Goal: Information Seeking & Learning: Learn about a topic

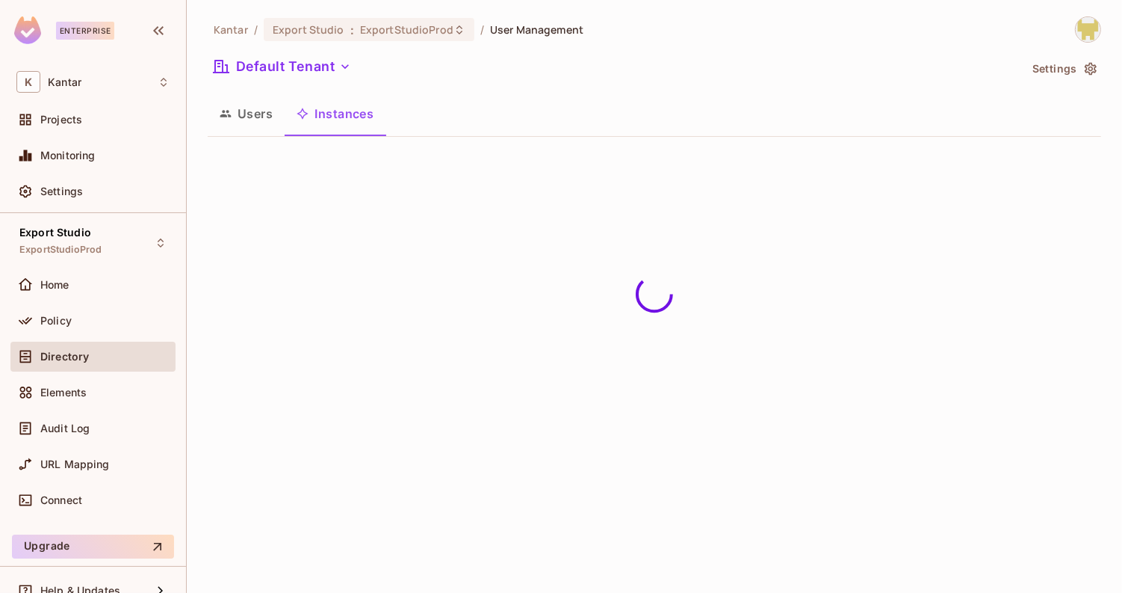
click at [288, 122] on button "Instances" at bounding box center [335, 113] width 101 height 37
click at [265, 120] on button "Users" at bounding box center [246, 113] width 77 height 37
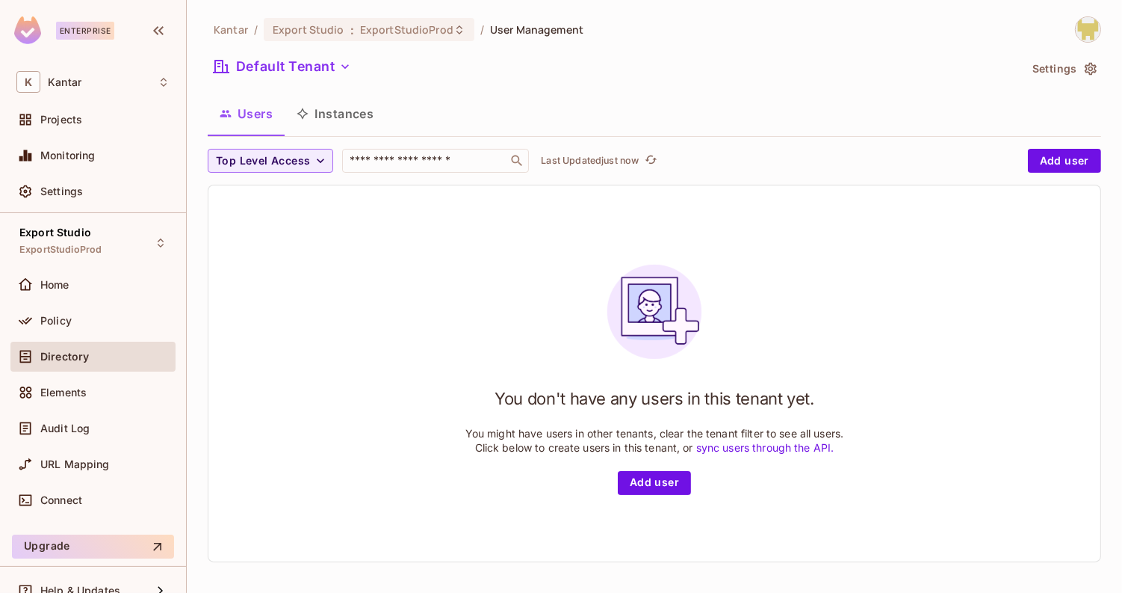
click at [310, 119] on button "Instances" at bounding box center [335, 113] width 101 height 37
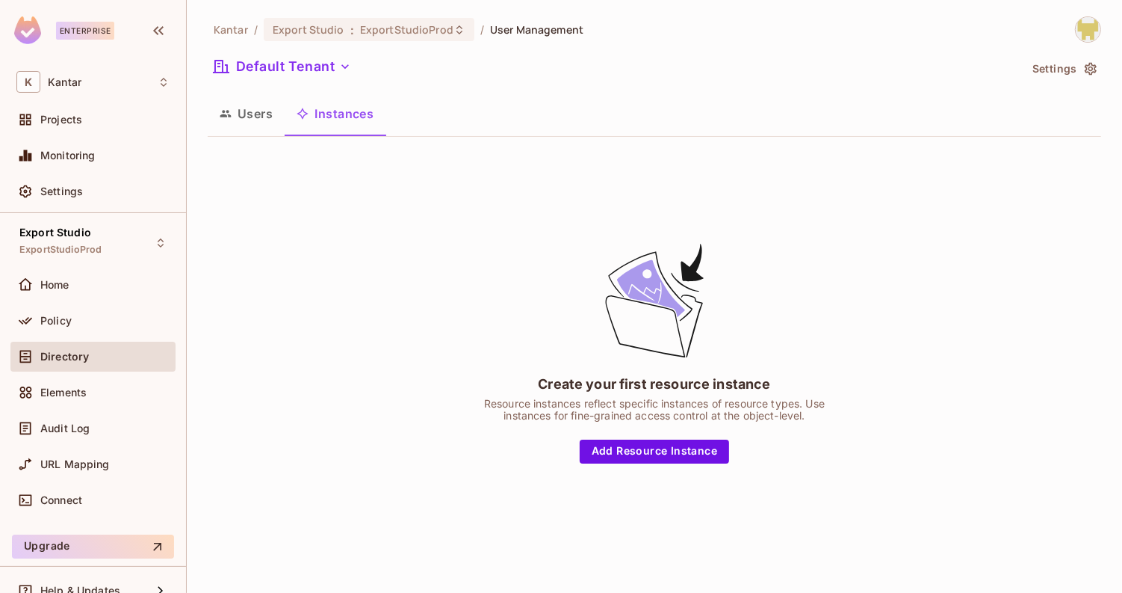
click at [256, 119] on button "Users" at bounding box center [246, 113] width 77 height 37
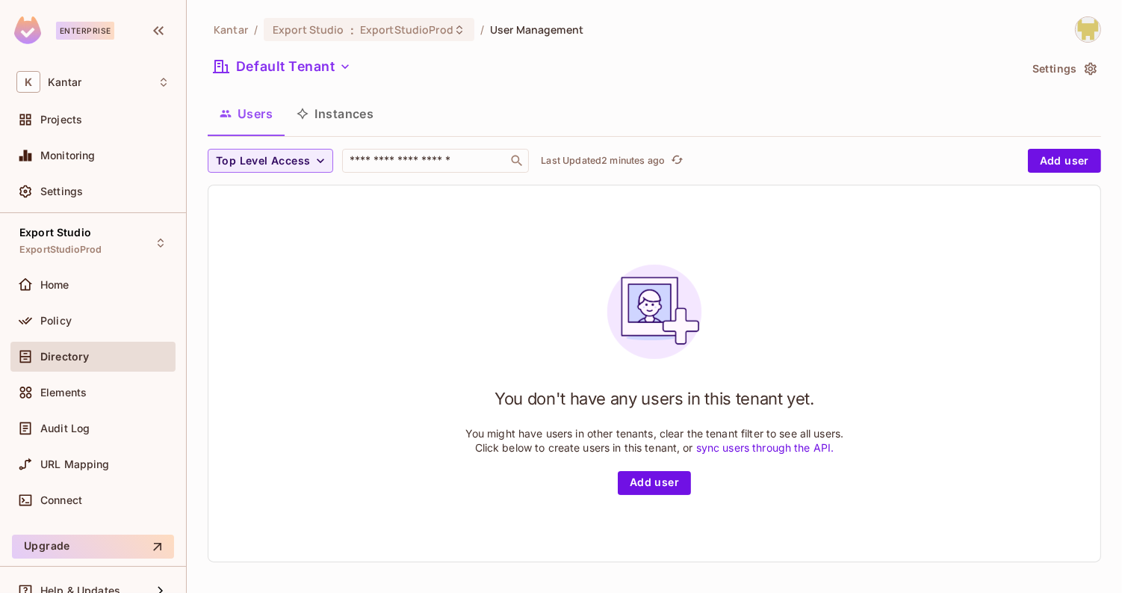
click at [341, 105] on button "Instances" at bounding box center [335, 113] width 101 height 37
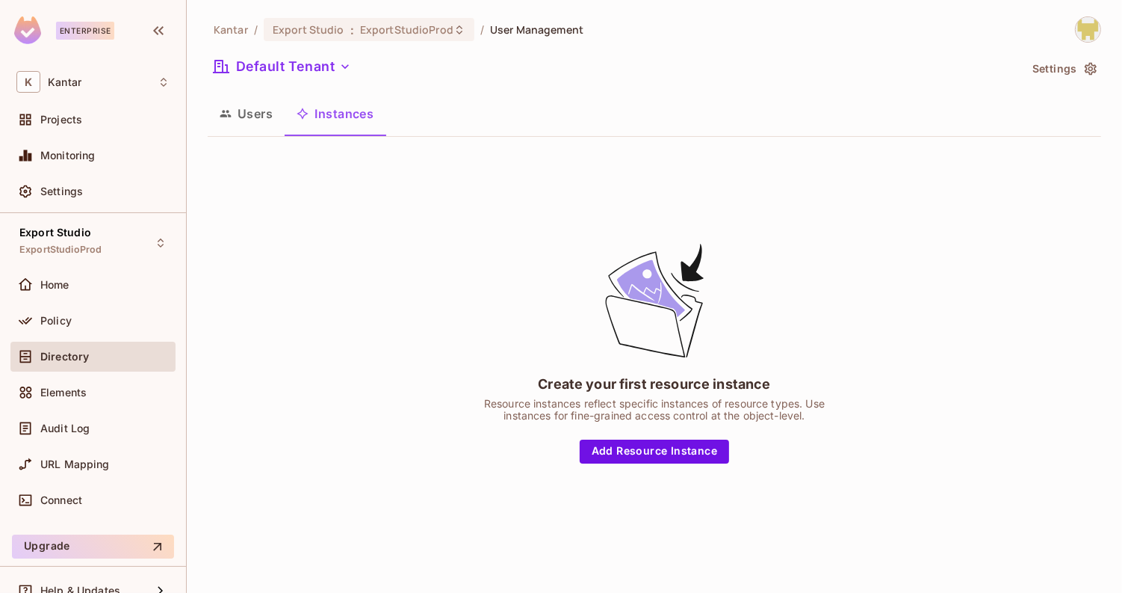
click at [263, 114] on button "Users" at bounding box center [246, 113] width 77 height 37
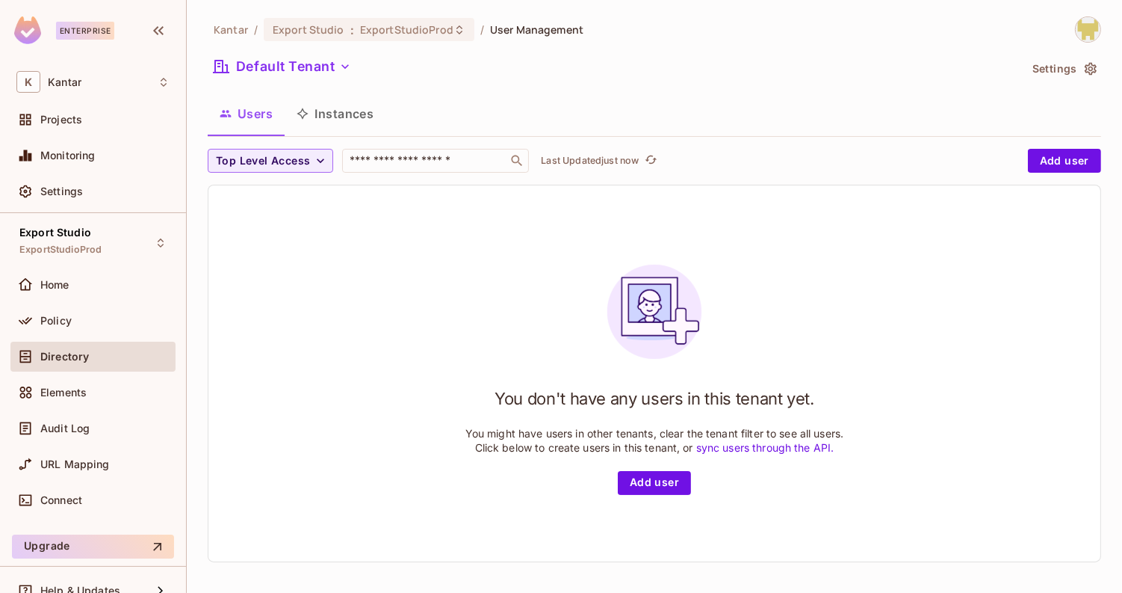
click at [333, 113] on button "Instances" at bounding box center [335, 113] width 101 height 37
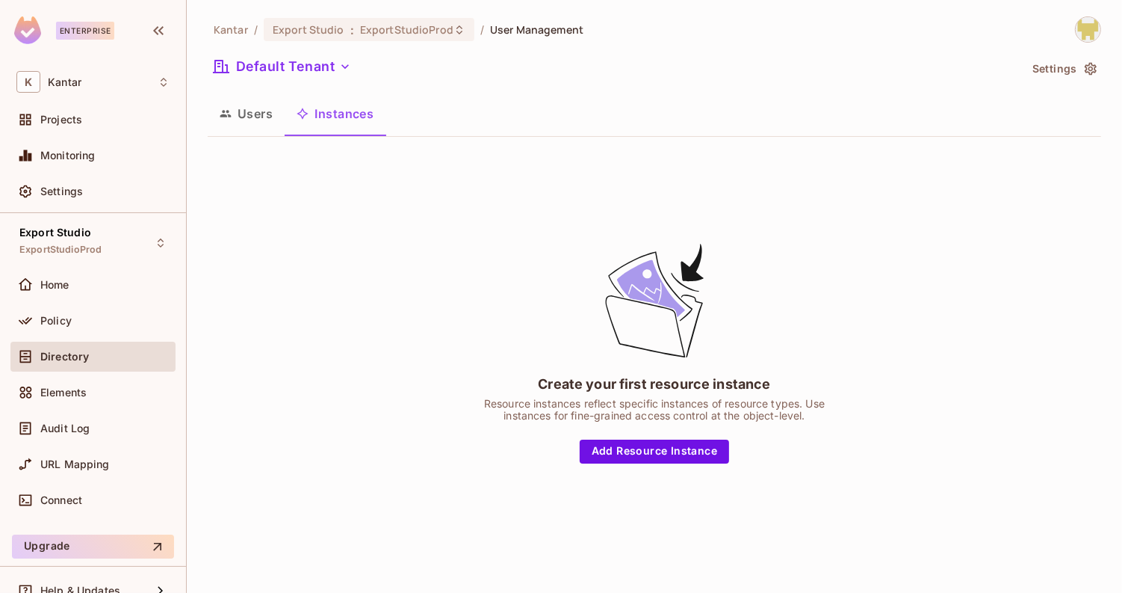
click at [253, 117] on button "Users" at bounding box center [246, 113] width 77 height 37
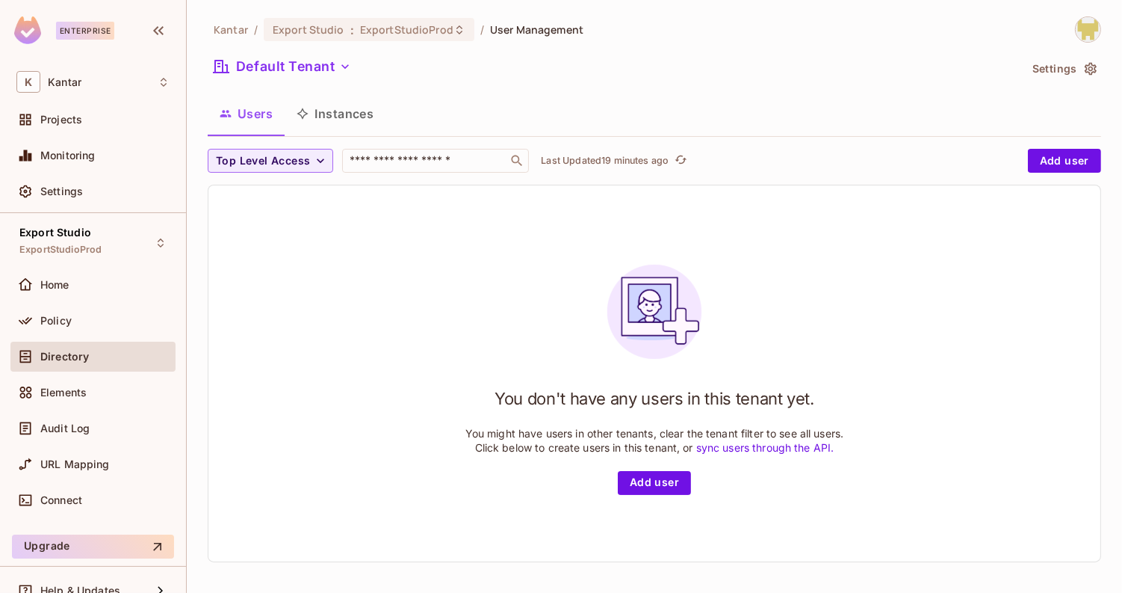
click at [87, 350] on span "Directory" at bounding box center [64, 356] width 49 height 12
click at [74, 308] on div "Policy" at bounding box center [92, 321] width 165 height 30
click at [340, 102] on button "Instances" at bounding box center [335, 113] width 101 height 37
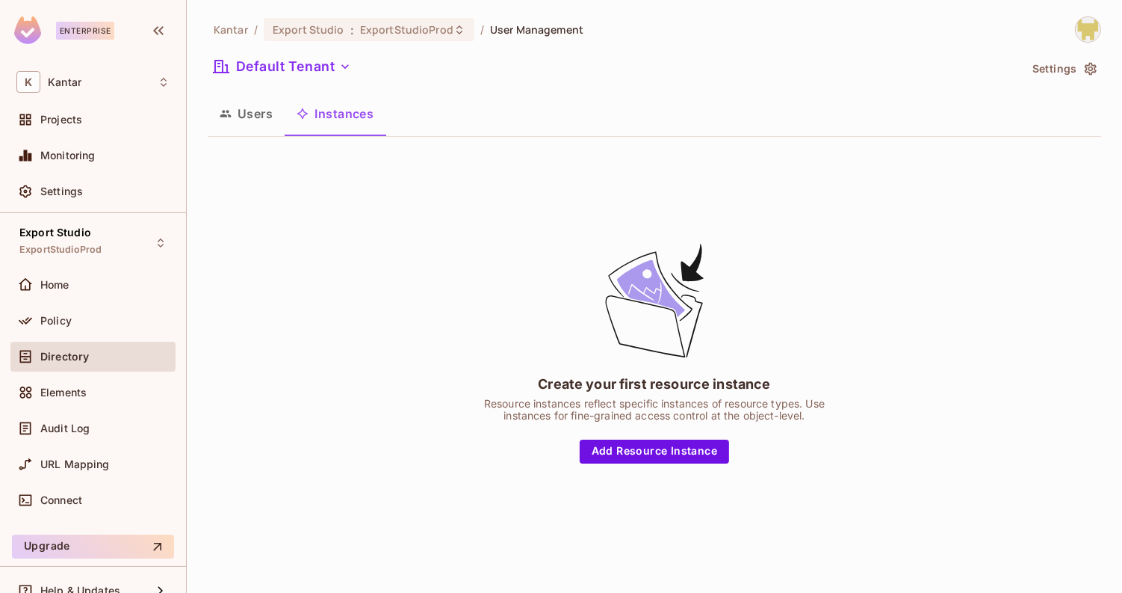
click at [269, 108] on button "Users" at bounding box center [246, 113] width 77 height 37
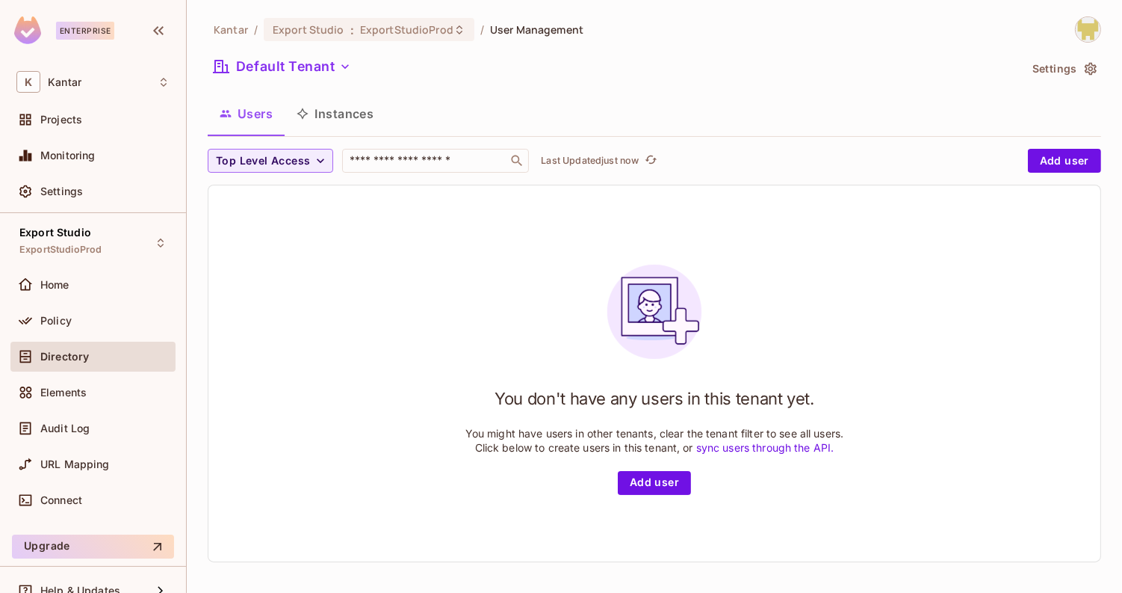
click at [324, 108] on button "Instances" at bounding box center [335, 113] width 101 height 37
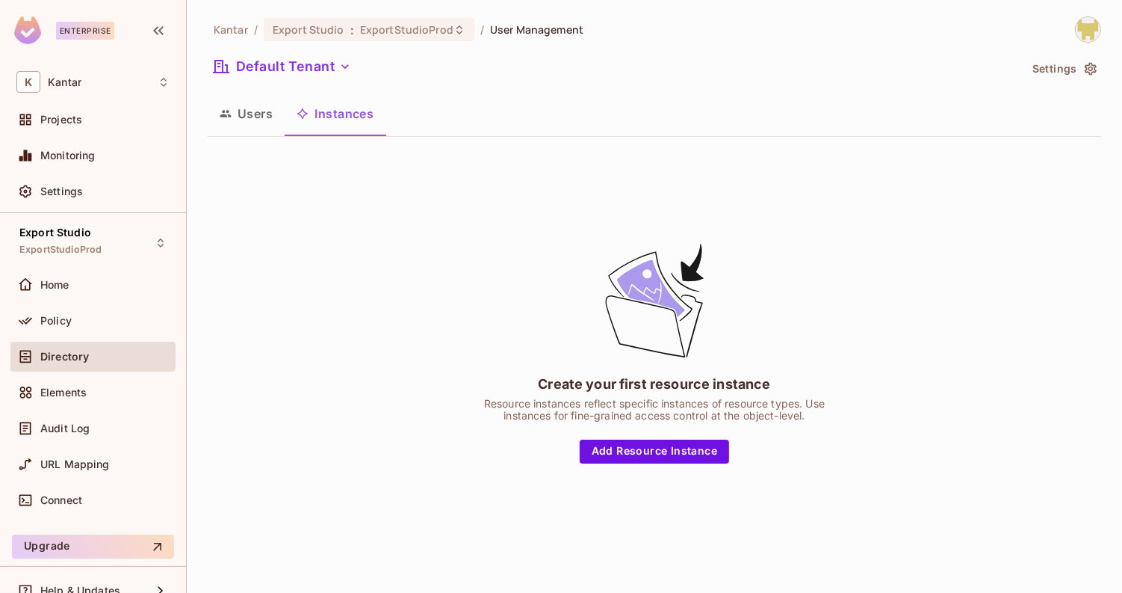
click at [259, 119] on button "Users" at bounding box center [246, 113] width 77 height 37
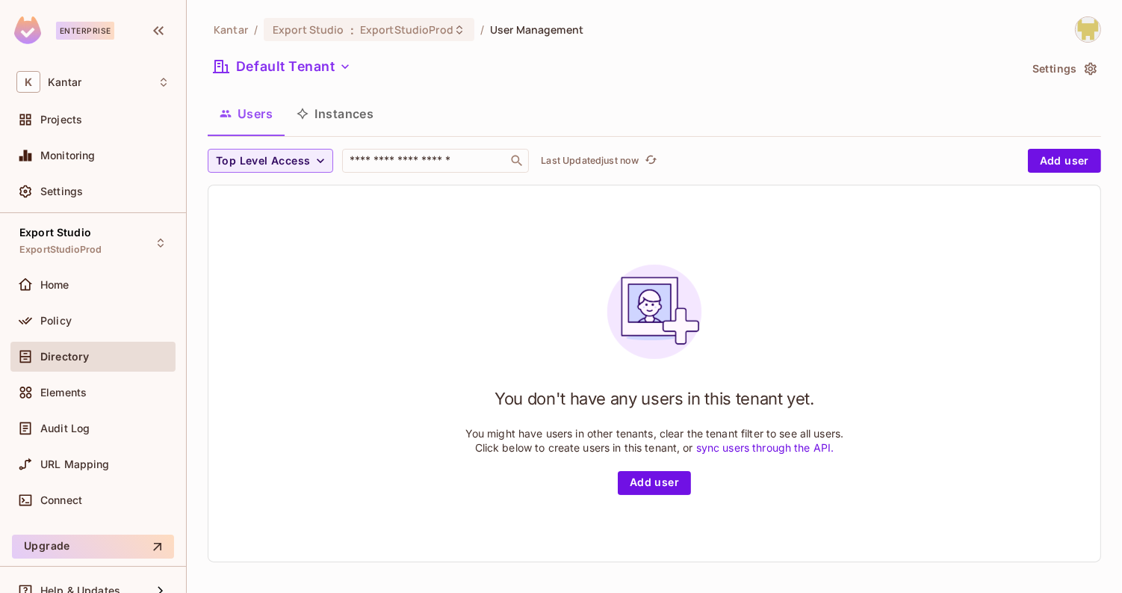
click at [311, 124] on button "Instances" at bounding box center [335, 113] width 101 height 37
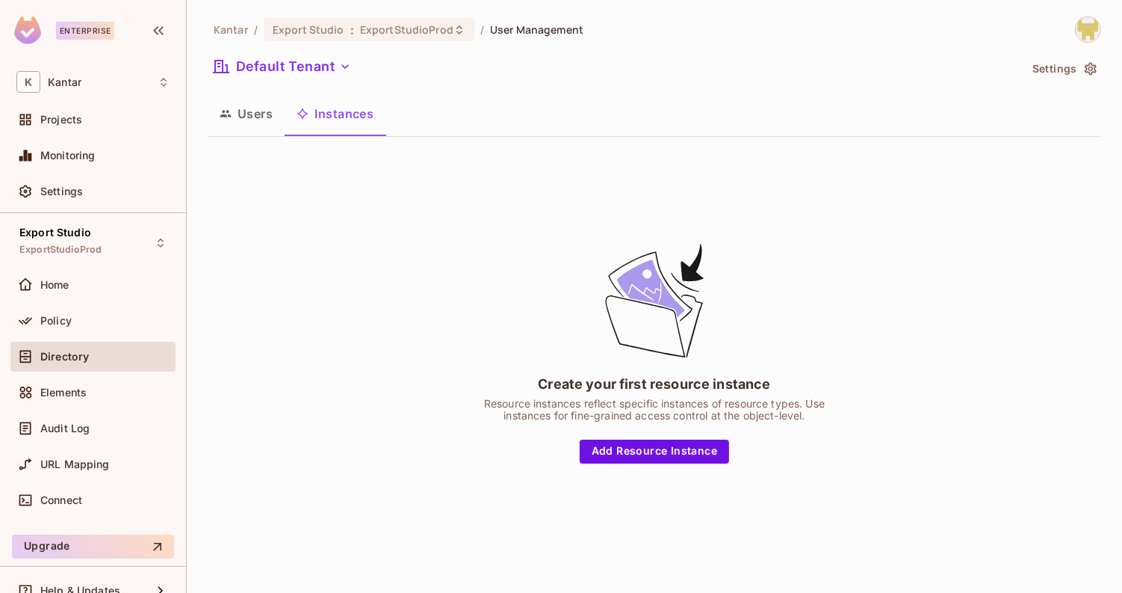
click at [262, 123] on button "Users" at bounding box center [246, 113] width 77 height 37
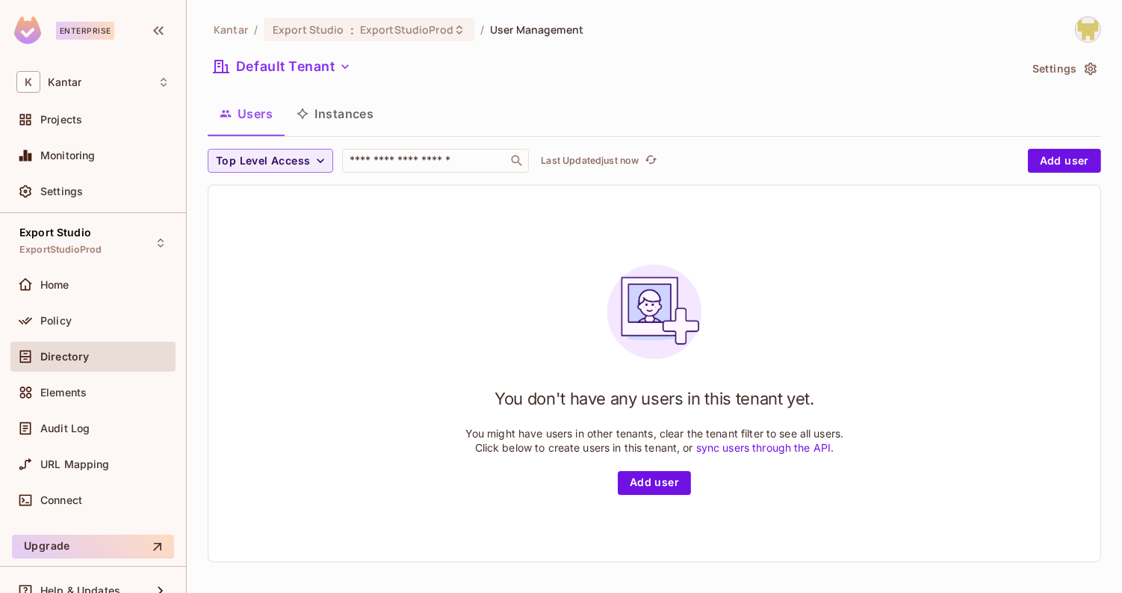
click at [324, 121] on button "Instances" at bounding box center [335, 113] width 101 height 37
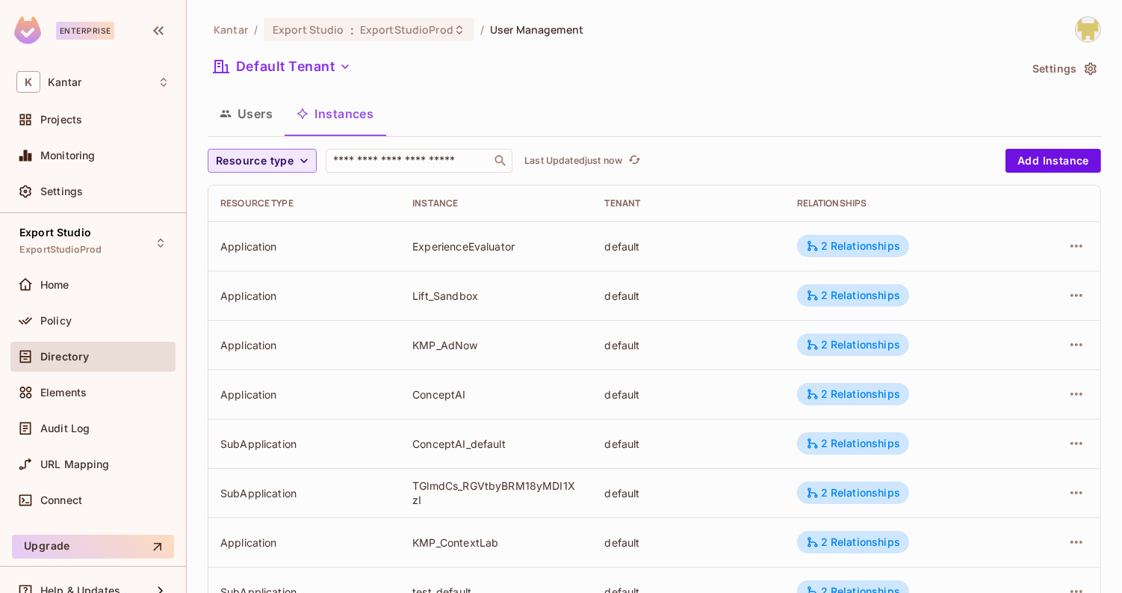
click at [266, 155] on span "Resource type" at bounding box center [255, 161] width 78 height 19
click at [280, 194] on span "Application" at bounding box center [258, 195] width 76 height 14
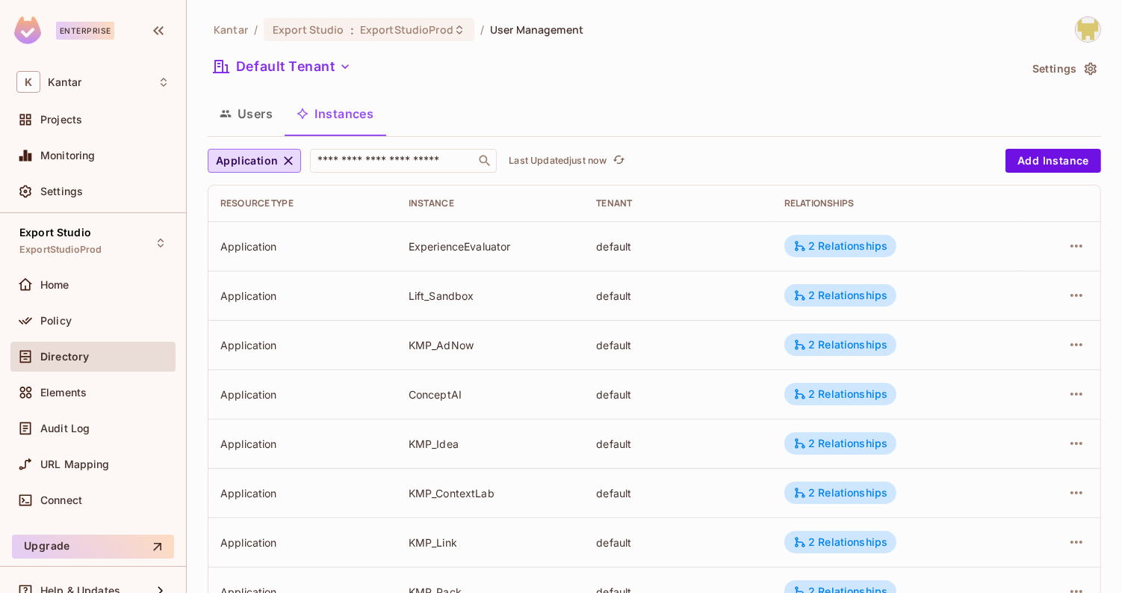
click at [277, 121] on button "Users" at bounding box center [246, 113] width 77 height 37
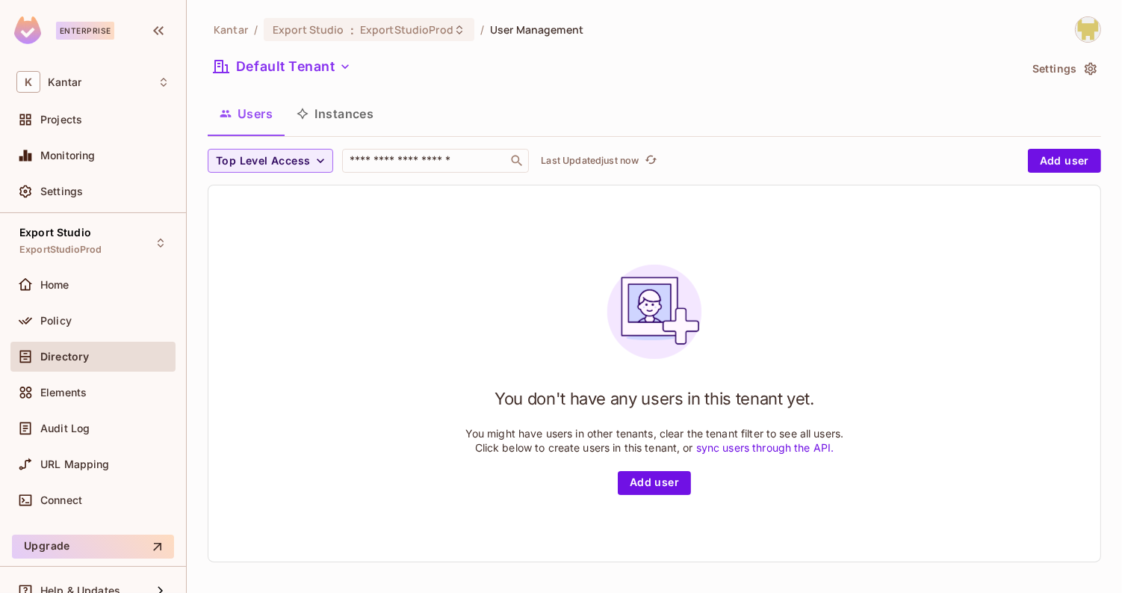
click at [303, 122] on button "Instances" at bounding box center [335, 113] width 101 height 37
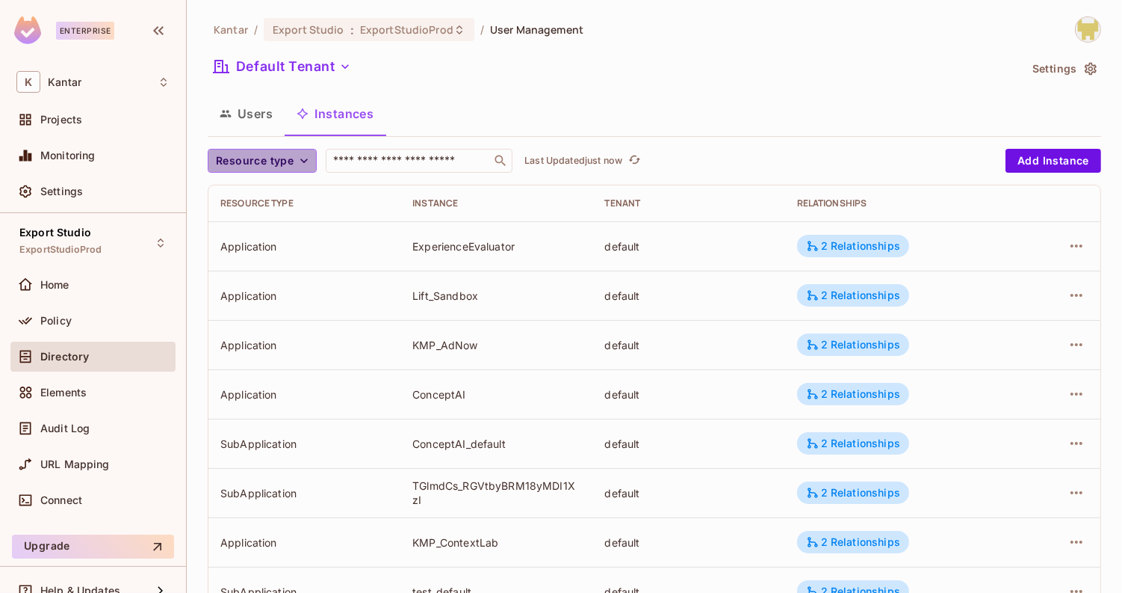
click at [282, 159] on span "Resource type" at bounding box center [255, 161] width 78 height 19
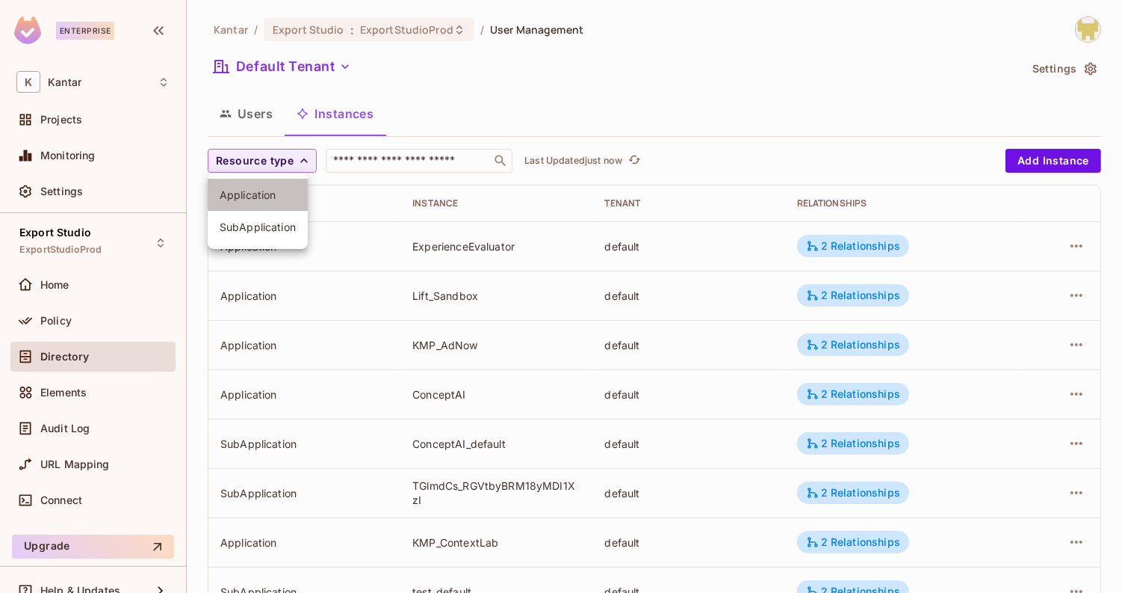
click at [258, 205] on li "Application" at bounding box center [258, 195] width 100 height 32
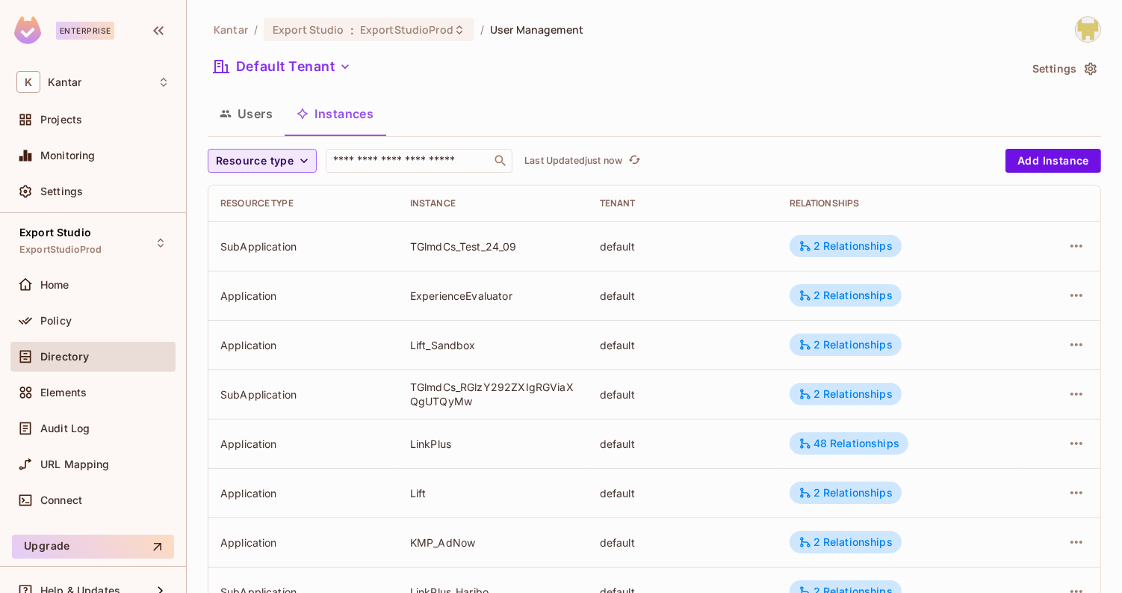
click at [279, 152] on span "Resource type" at bounding box center [255, 161] width 78 height 19
click at [282, 200] on span "Application" at bounding box center [258, 195] width 76 height 14
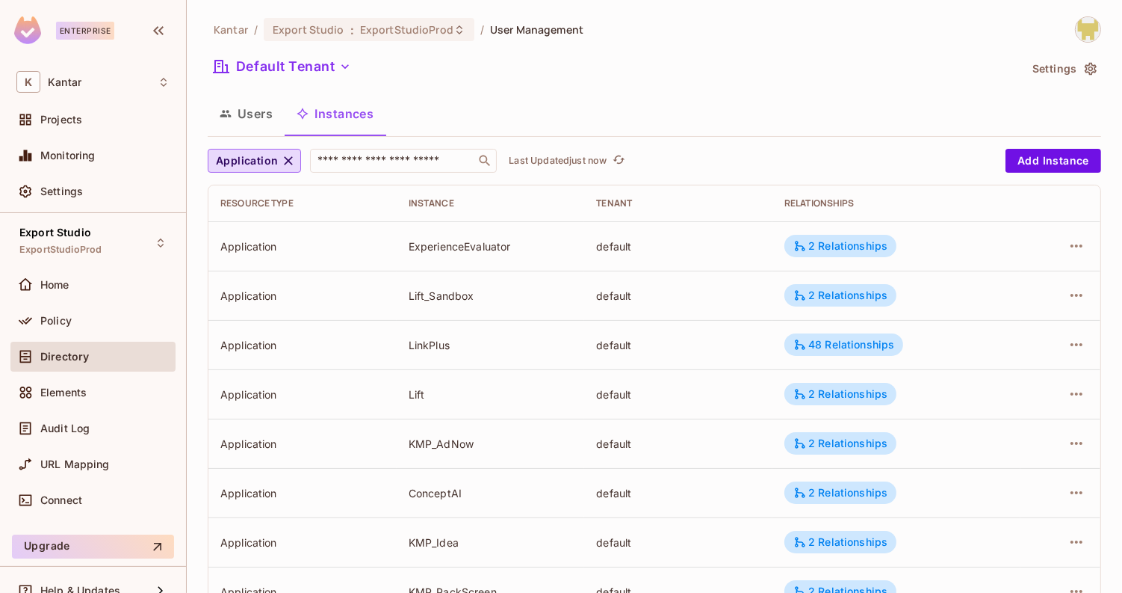
scroll to position [450, 0]
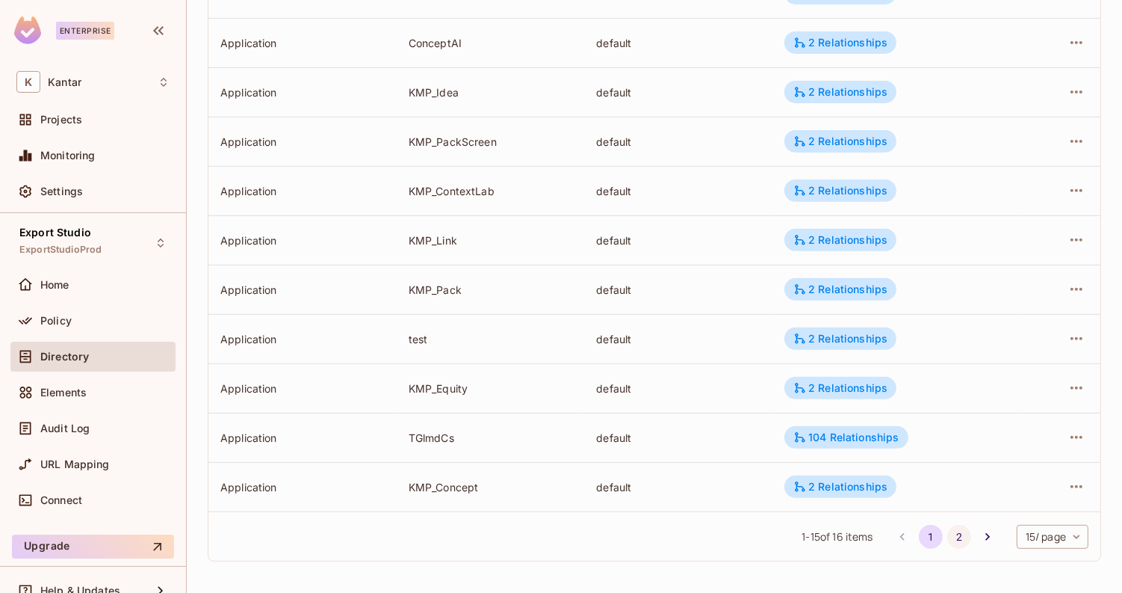
click at [952, 539] on button "2" at bounding box center [959, 537] width 24 height 24
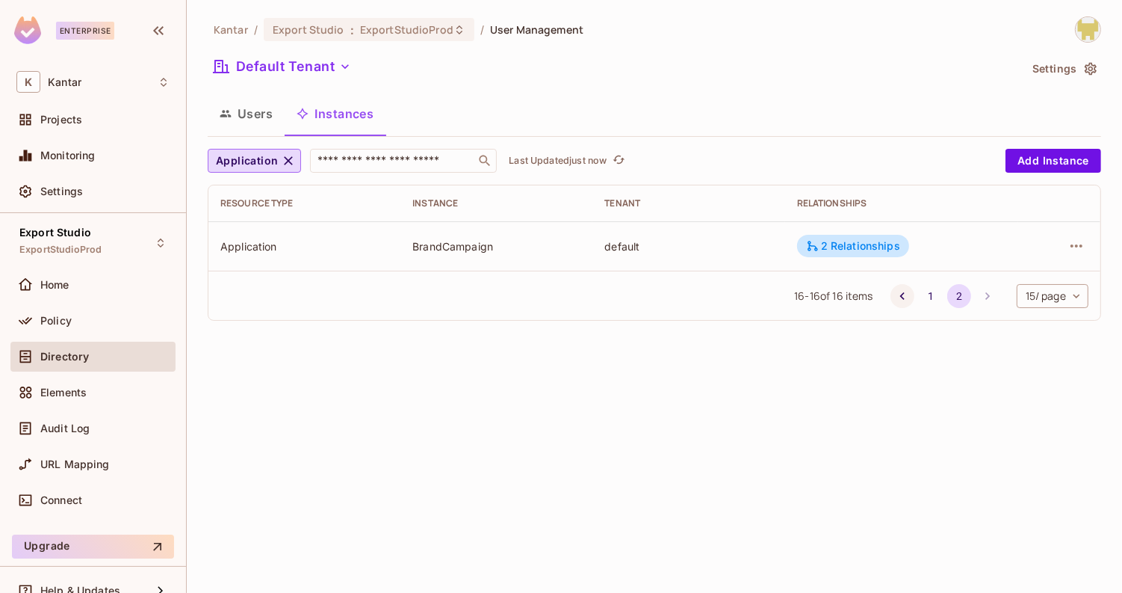
click at [902, 295] on icon "Go to previous page" at bounding box center [902, 295] width 15 height 15
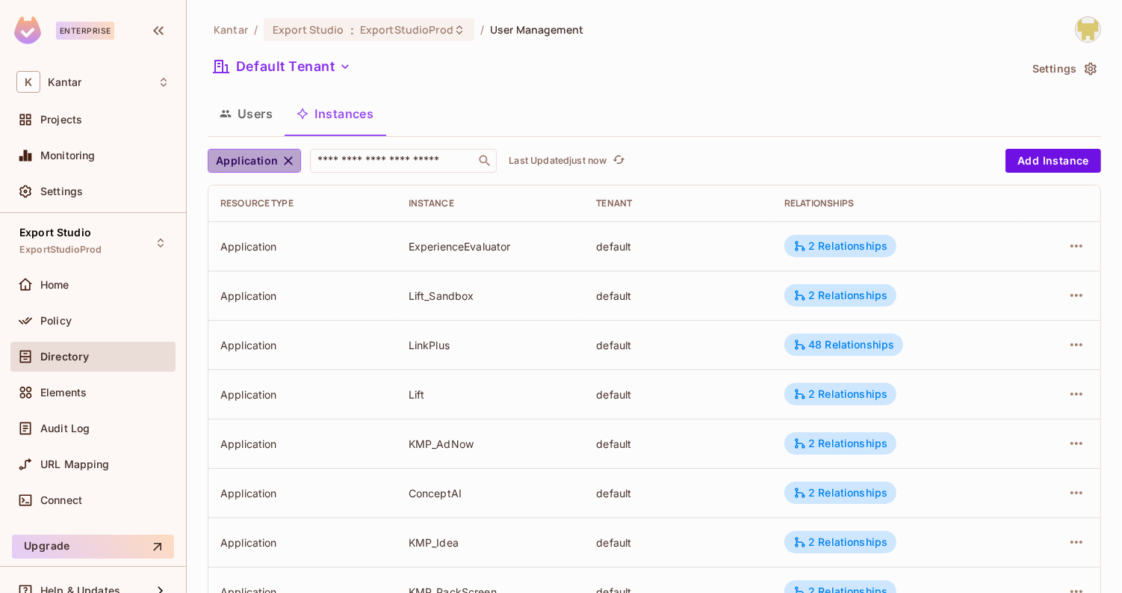
click at [238, 165] on span "Application" at bounding box center [247, 161] width 62 height 19
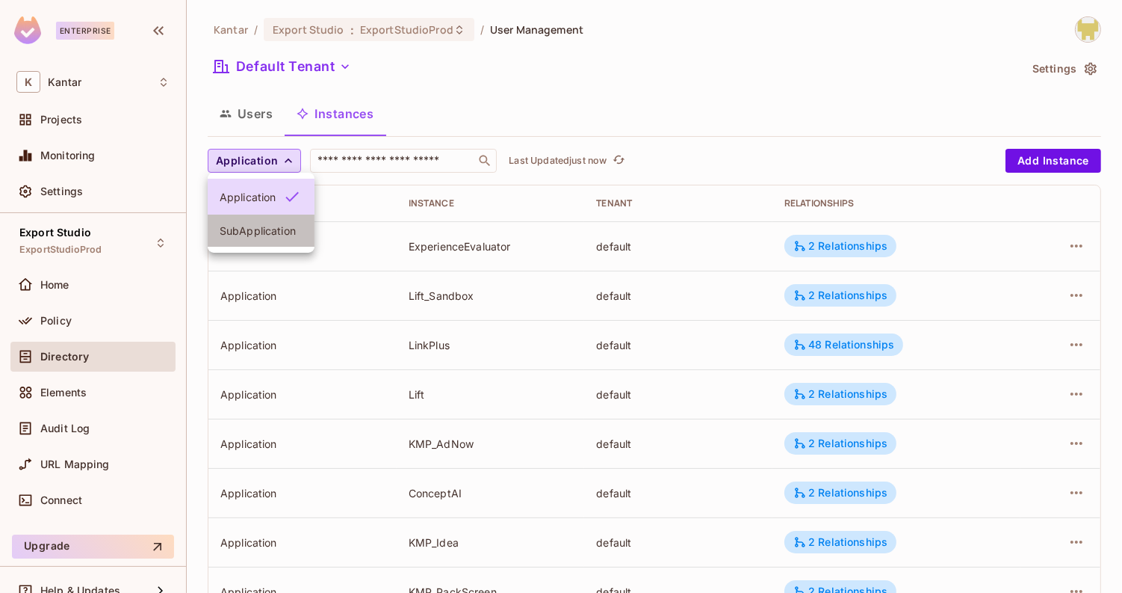
click at [255, 237] on span "SubApplication" at bounding box center [261, 230] width 83 height 14
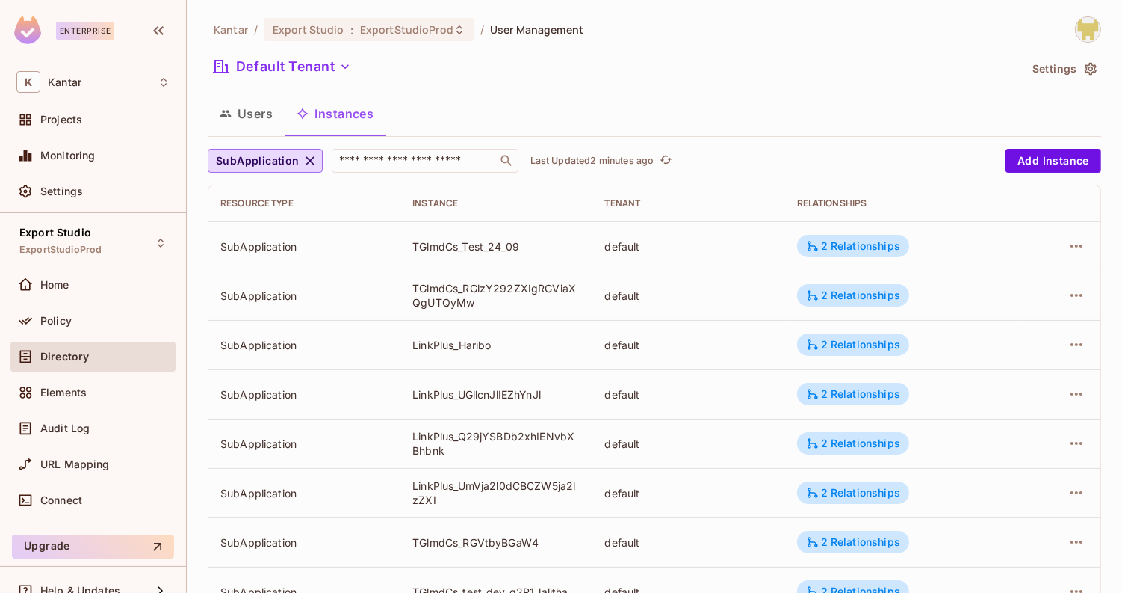
click at [267, 123] on button "Users" at bounding box center [246, 113] width 77 height 37
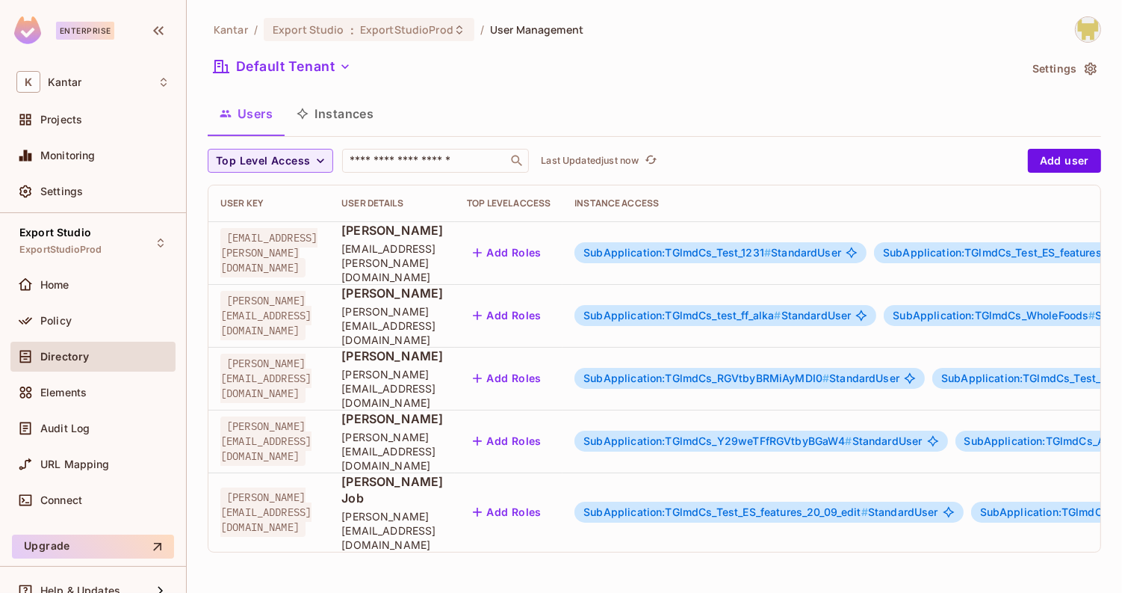
click at [350, 117] on button "Instances" at bounding box center [335, 113] width 101 height 37
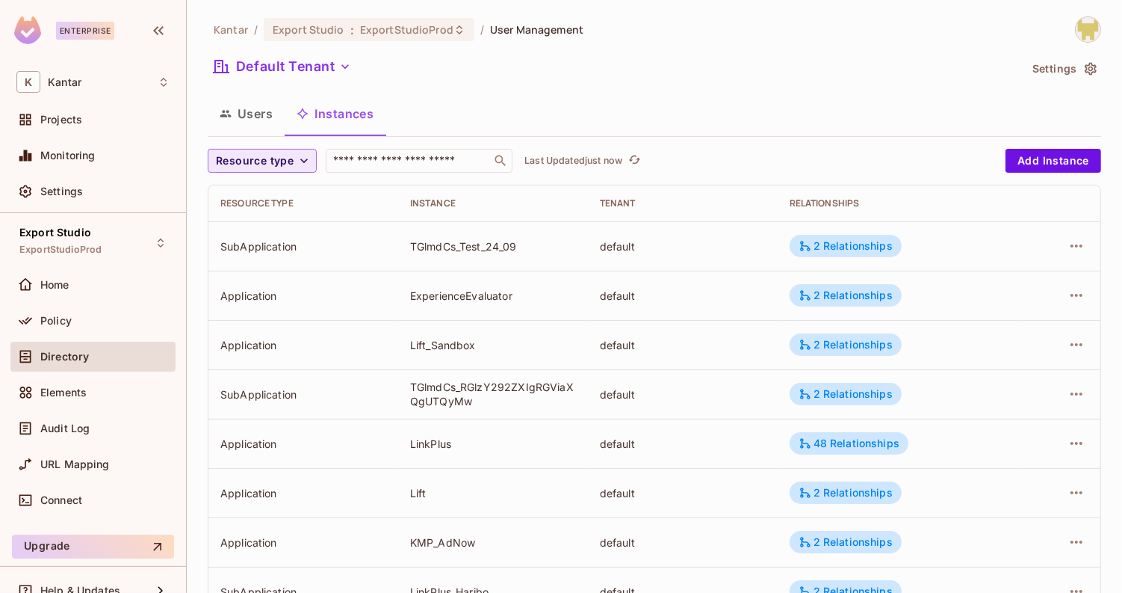
click at [272, 163] on span "Resource type" at bounding box center [255, 161] width 78 height 19
click at [265, 188] on span "Application" at bounding box center [258, 195] width 76 height 14
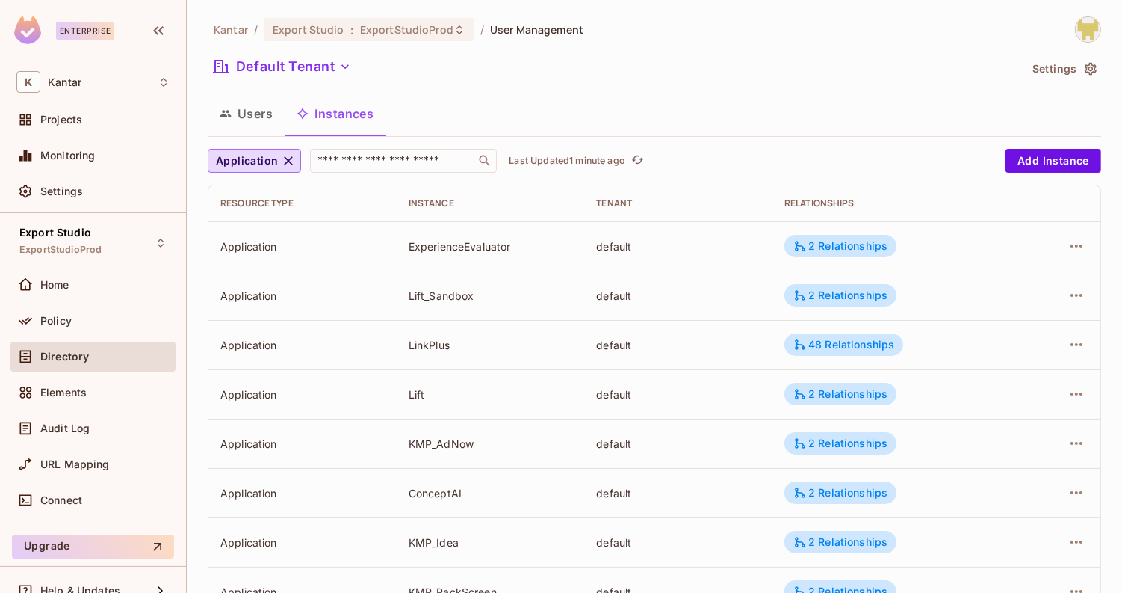
click at [268, 131] on button "Users" at bounding box center [246, 113] width 77 height 37
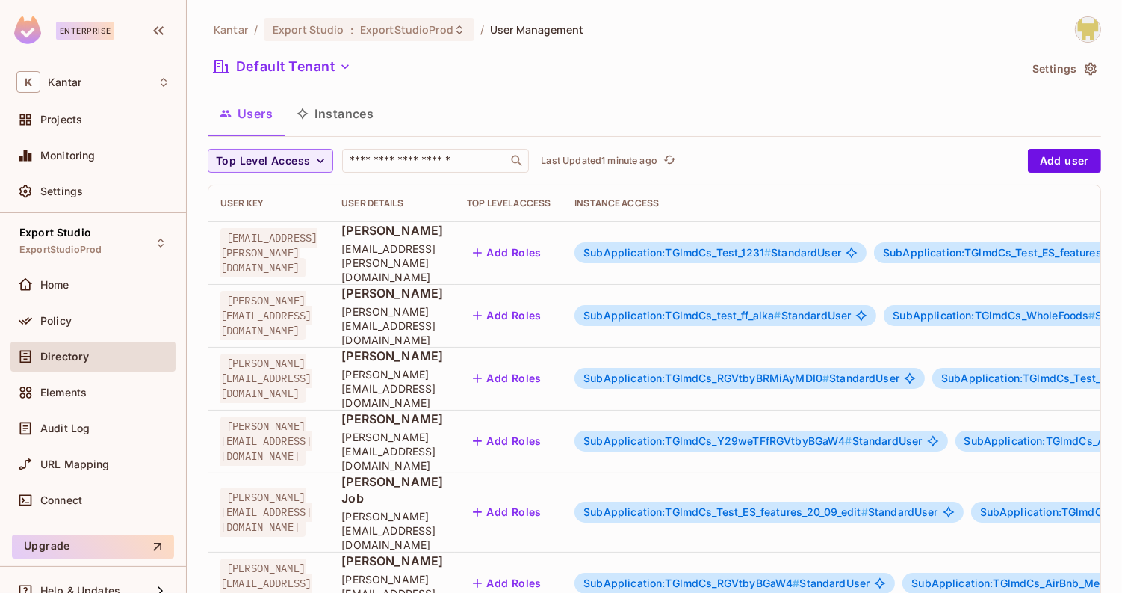
click at [347, 107] on button "Instances" at bounding box center [335, 113] width 101 height 37
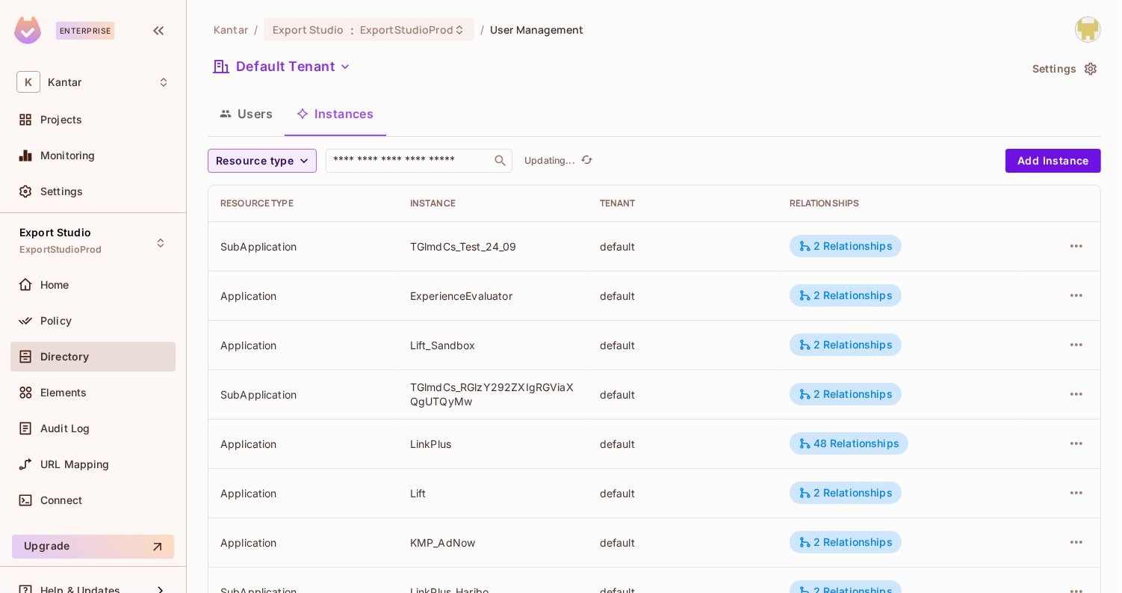
click at [276, 123] on button "Users" at bounding box center [246, 113] width 77 height 37
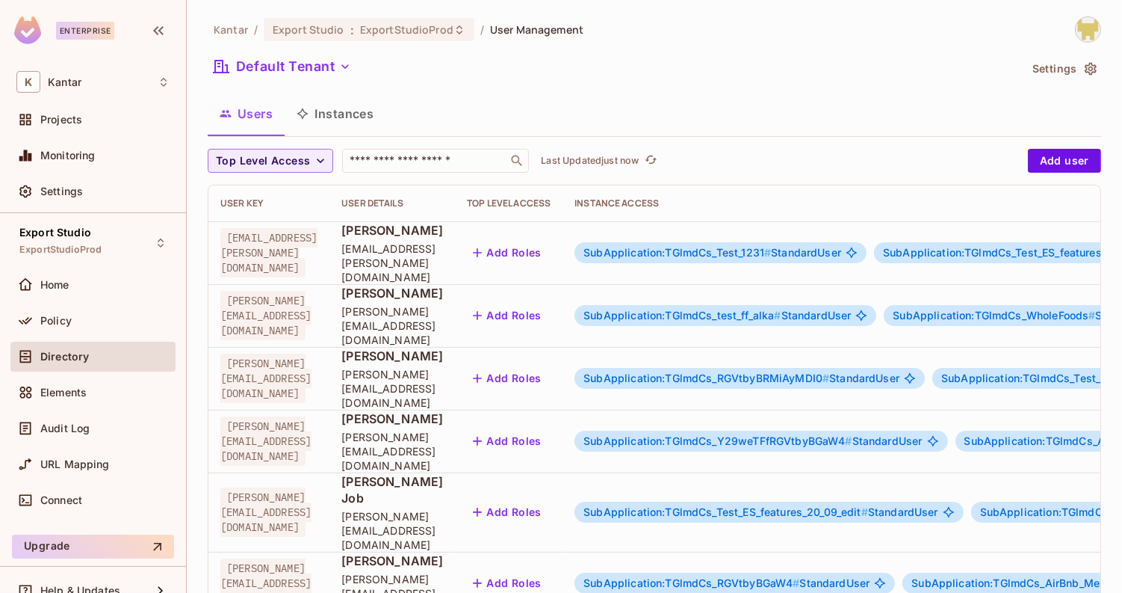
click at [345, 128] on button "Instances" at bounding box center [335, 113] width 101 height 37
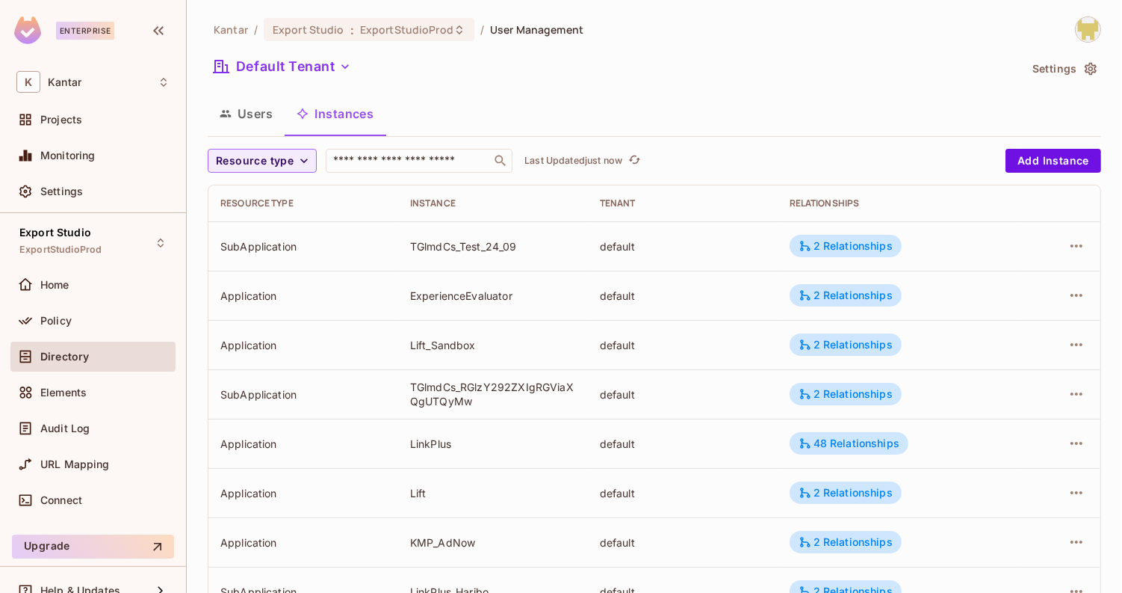
click at [262, 112] on button "Users" at bounding box center [246, 113] width 77 height 37
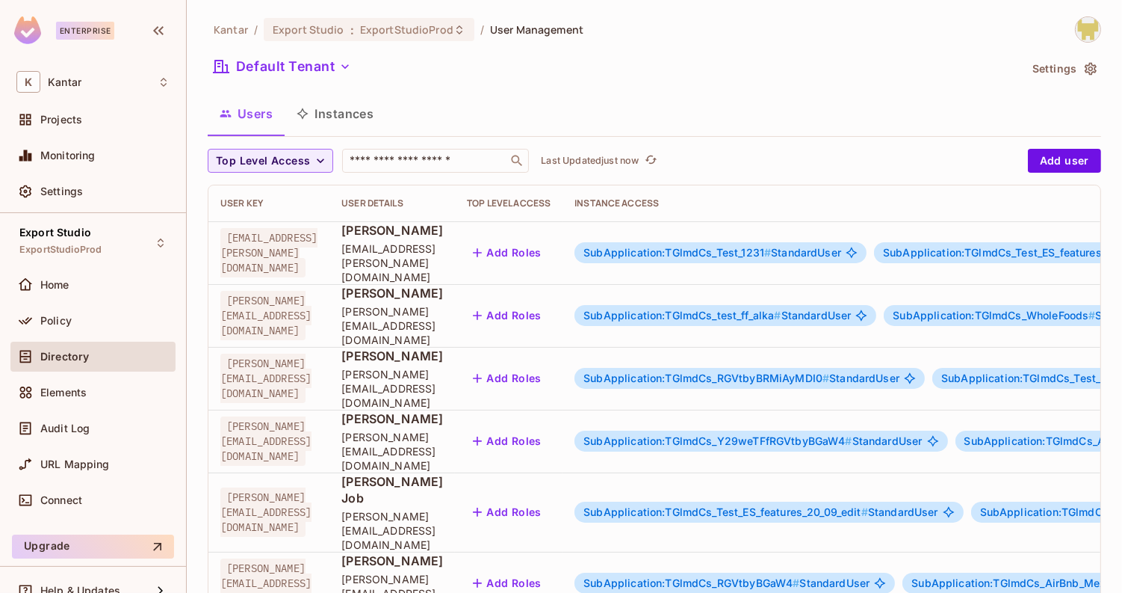
scroll to position [450, 0]
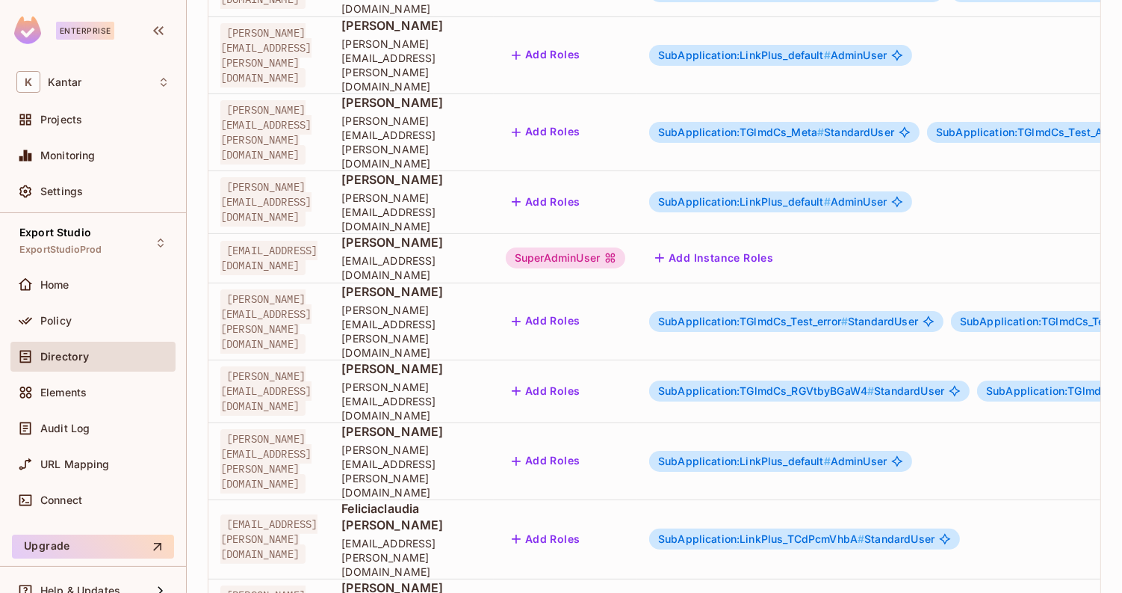
scroll to position [0, 0]
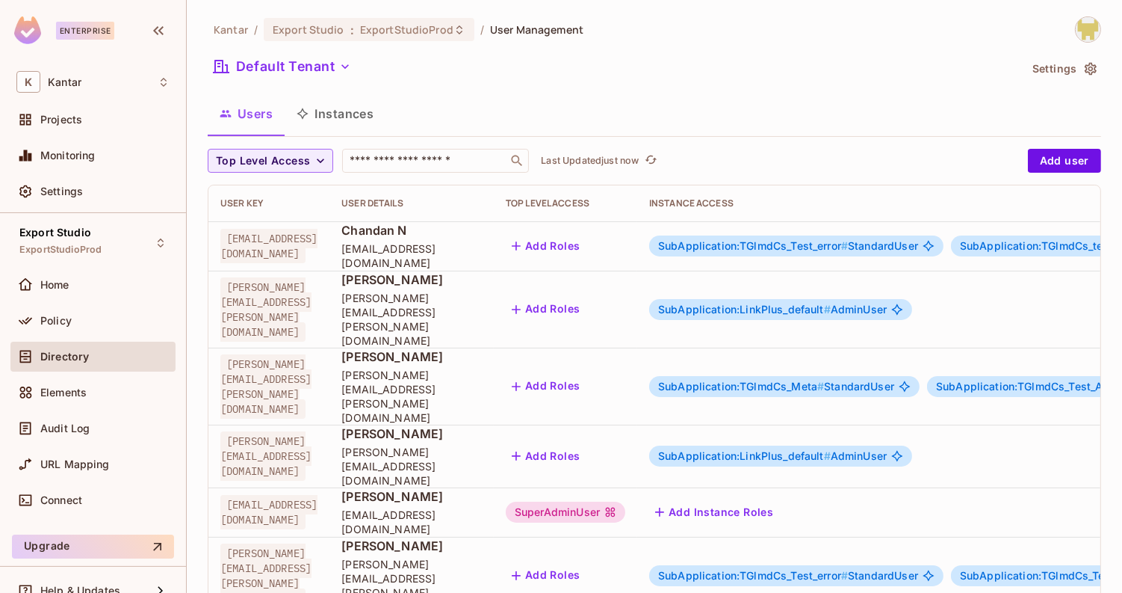
click at [343, 127] on button "Instances" at bounding box center [335, 113] width 101 height 37
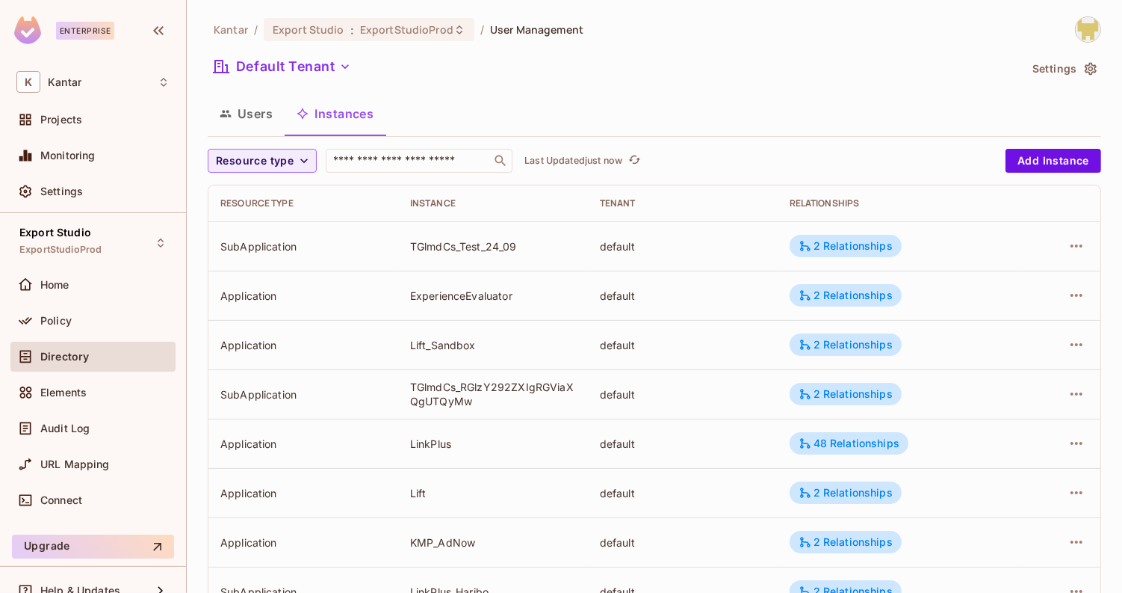
click at [256, 103] on button "Users" at bounding box center [246, 113] width 77 height 37
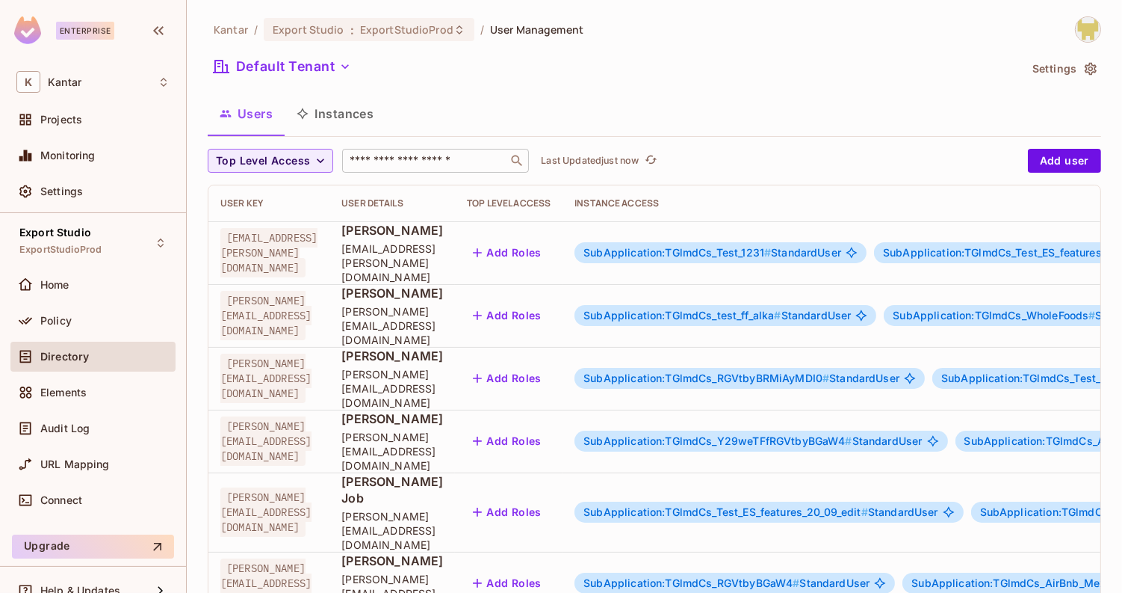
click at [365, 154] on input "text" at bounding box center [425, 160] width 157 height 15
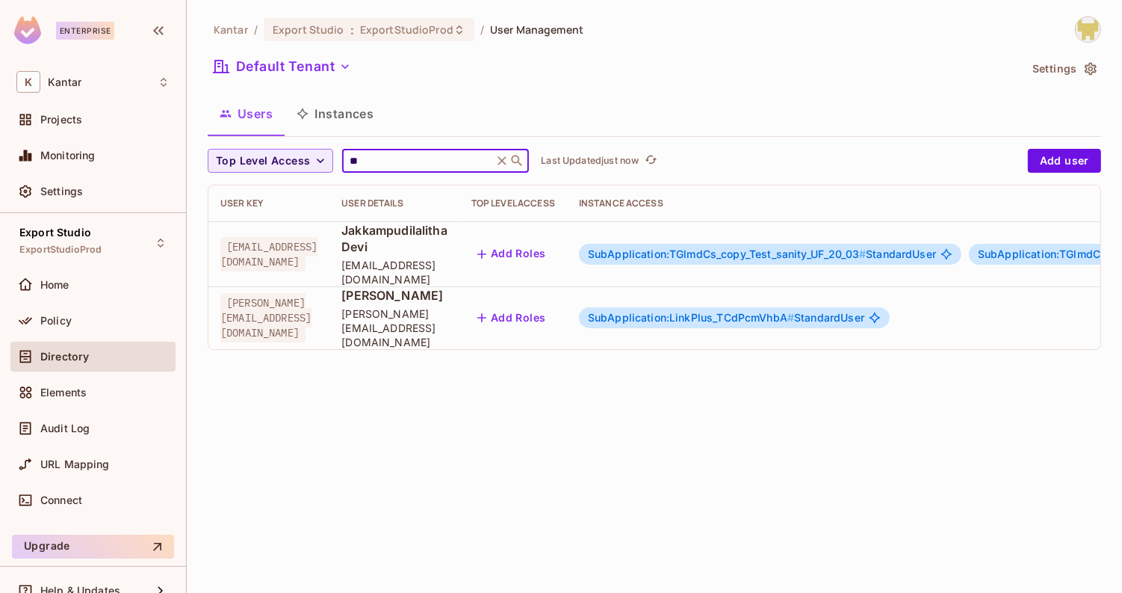
type input "*"
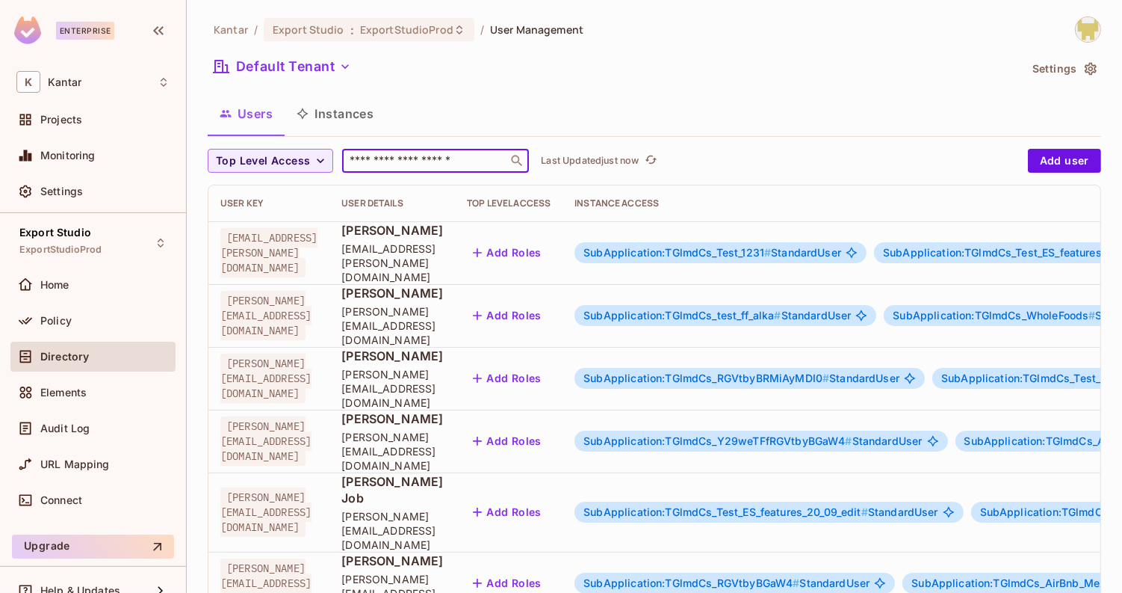
click at [460, 116] on div "Users Instances" at bounding box center [655, 113] width 894 height 37
click at [427, 165] on input "text" at bounding box center [425, 160] width 157 height 15
type input "***"
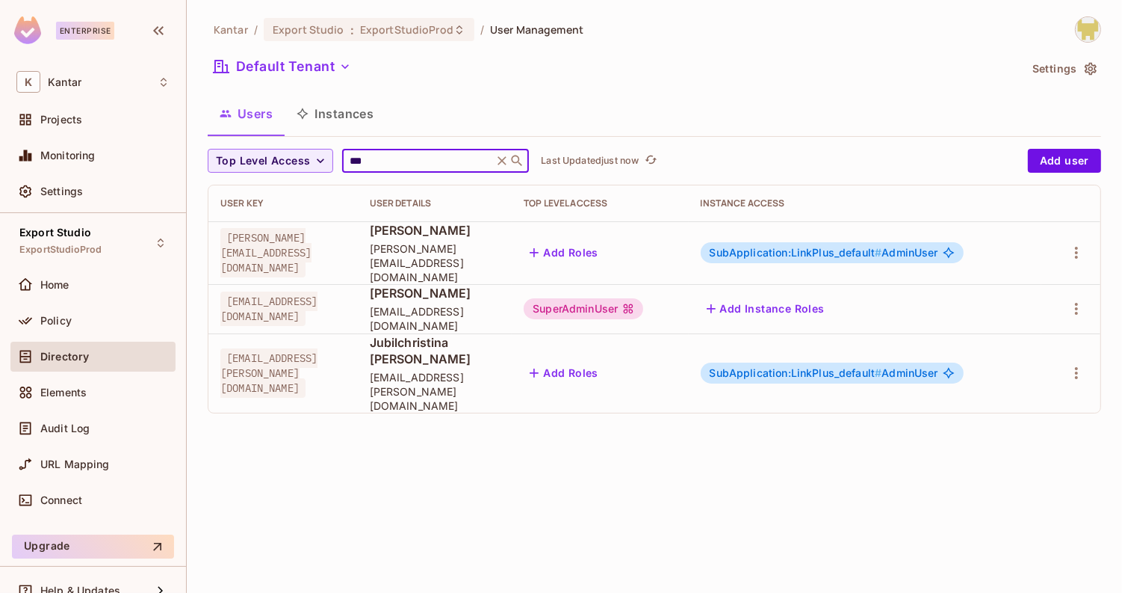
click at [436, 163] on input "***" at bounding box center [418, 160] width 142 height 15
click at [416, 160] on input "***" at bounding box center [418, 160] width 142 height 15
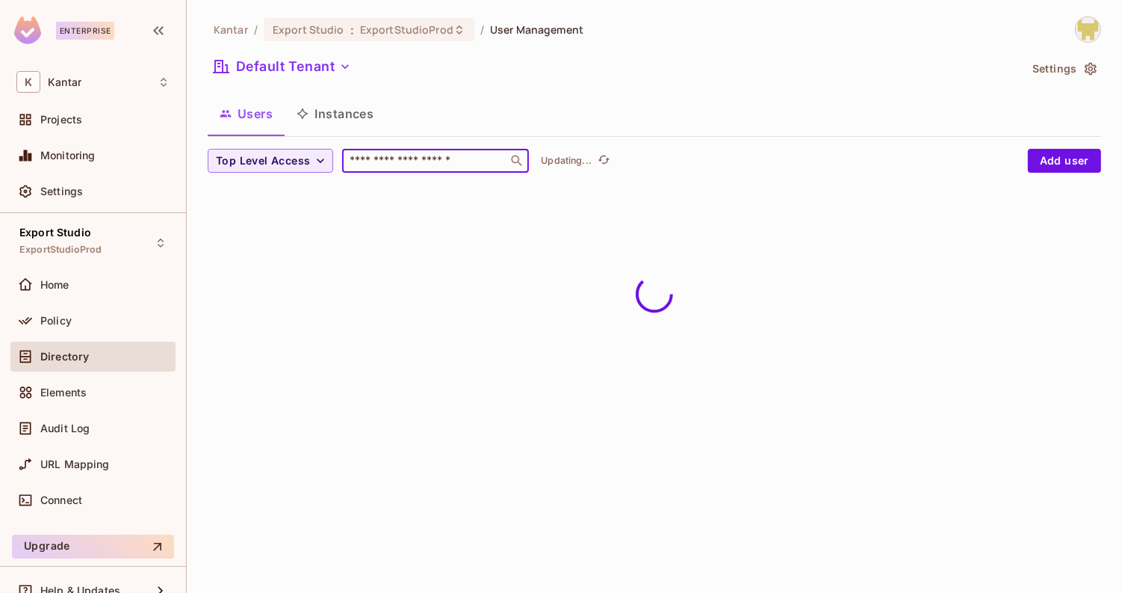
click at [522, 124] on div "Users Instances" at bounding box center [655, 113] width 894 height 37
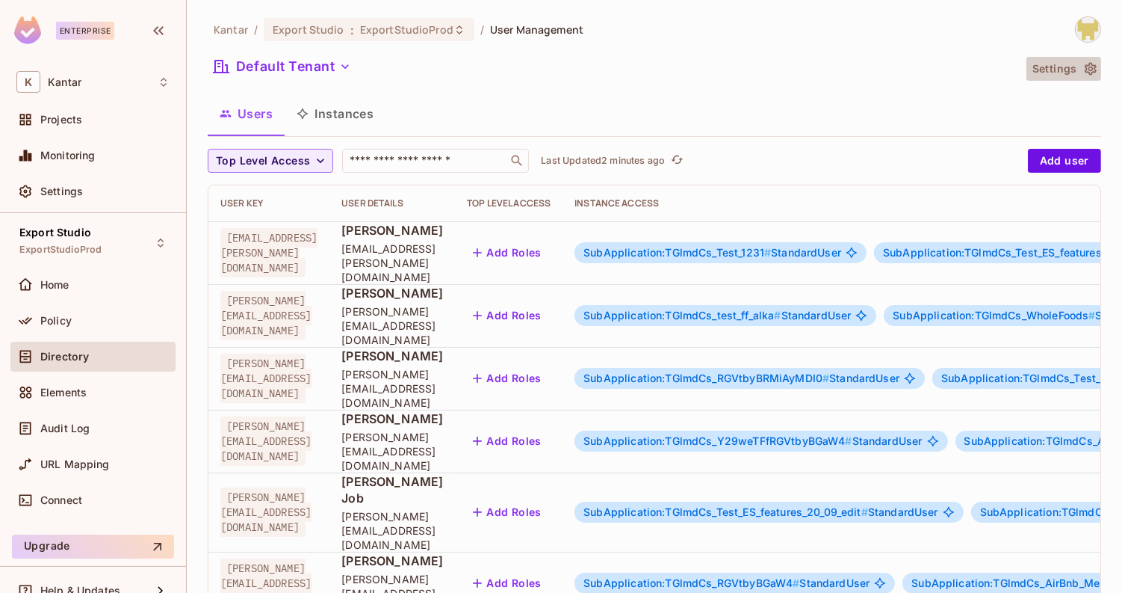
click at [1065, 70] on button "Settings" at bounding box center [1064, 69] width 75 height 24
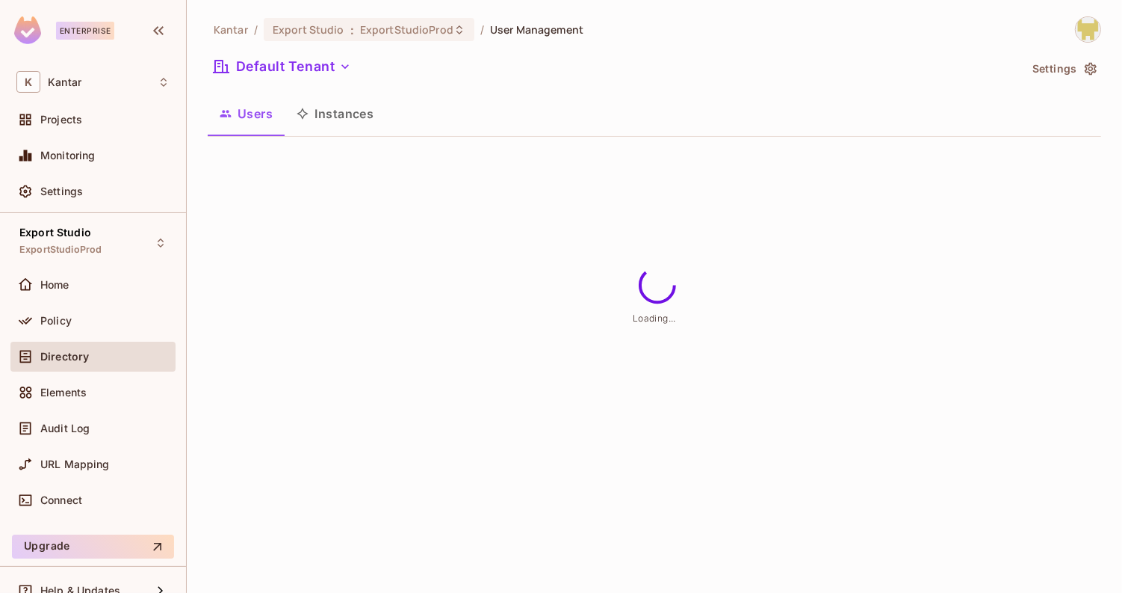
click at [1065, 70] on div "Kantar / Export Studio : ExportStudioProd / User Management Default Tenant Sett…" at bounding box center [654, 296] width 935 height 593
click at [1090, 34] on img at bounding box center [1088, 29] width 25 height 25
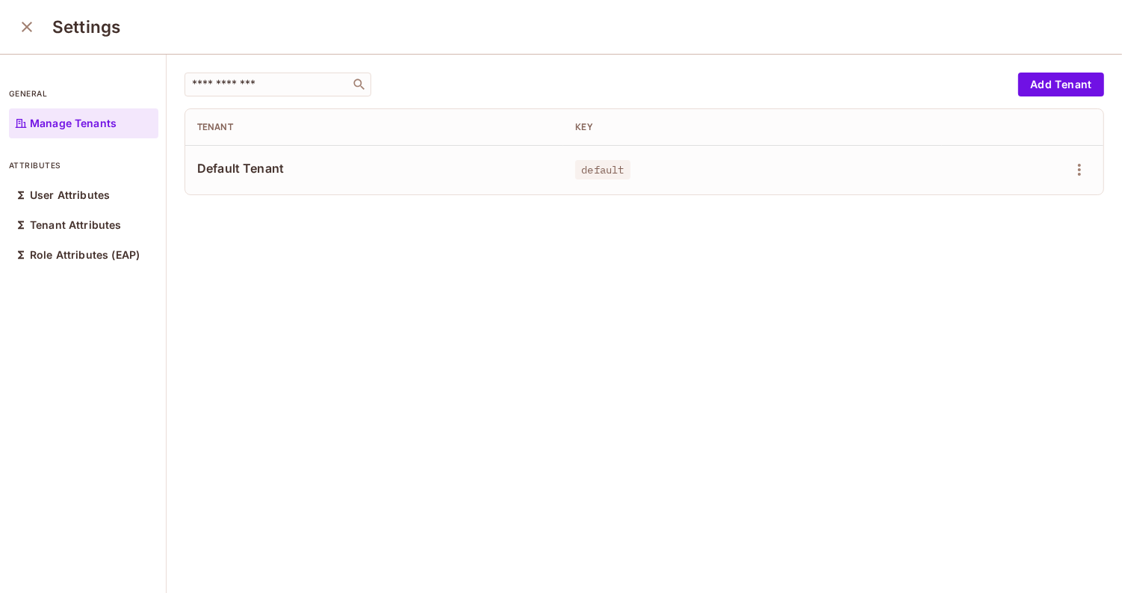
click at [1031, 105] on div "​ Add Tenant Tenant Key Default Tenant default" at bounding box center [645, 133] width 920 height 123
click at [30, 33] on icon "close" at bounding box center [27, 27] width 18 height 18
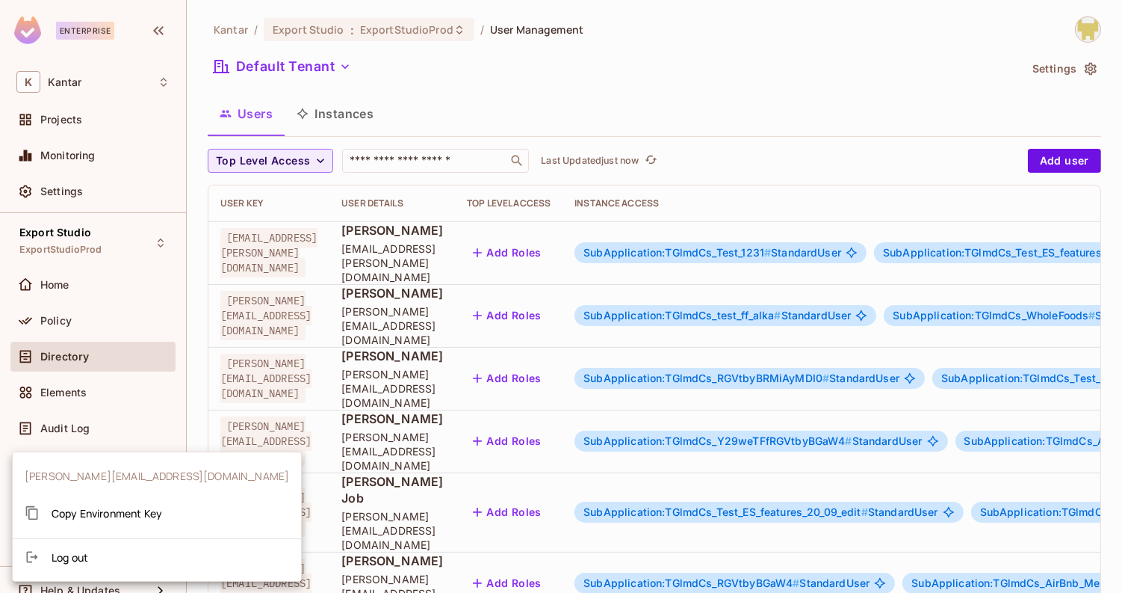
click at [1079, 28] on div at bounding box center [561, 296] width 1122 height 593
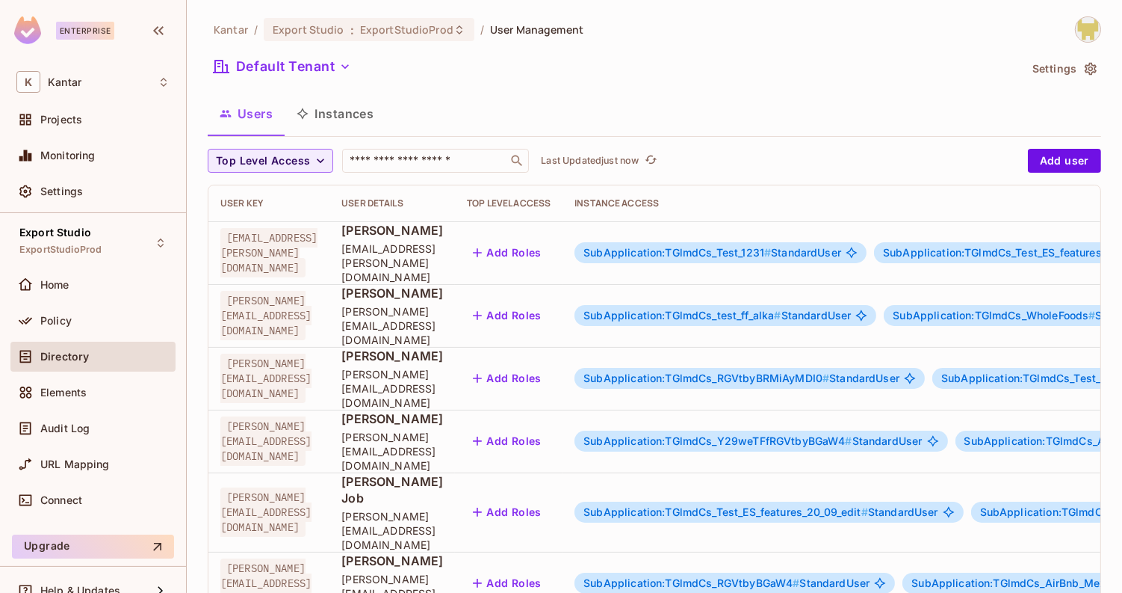
click at [1092, 31] on img at bounding box center [1088, 29] width 25 height 25
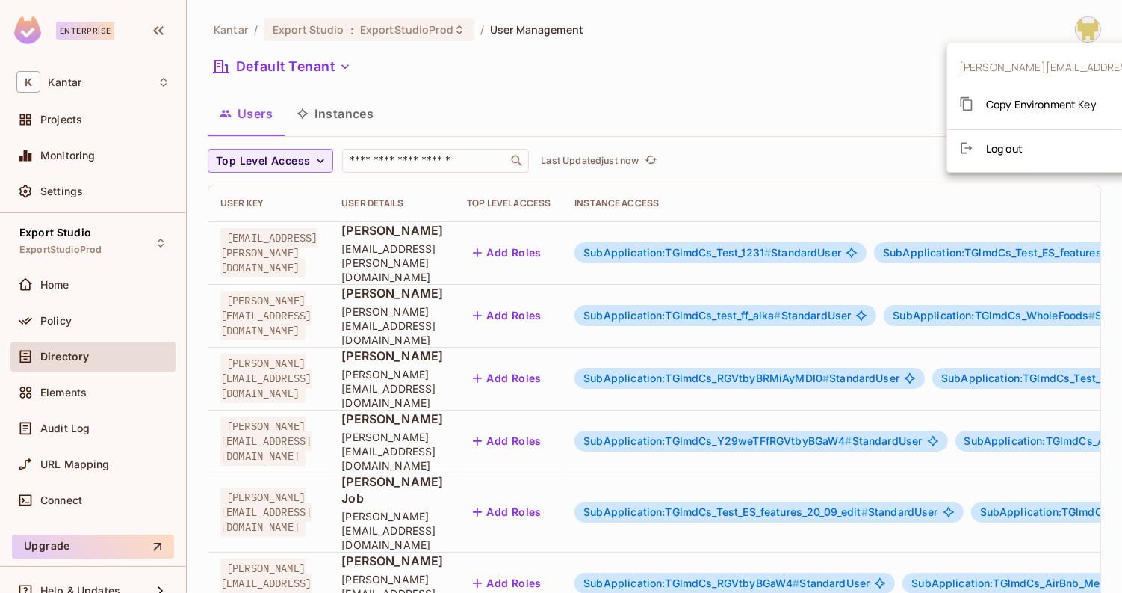
click at [1014, 103] on span "Copy Environment Key" at bounding box center [1041, 104] width 111 height 14
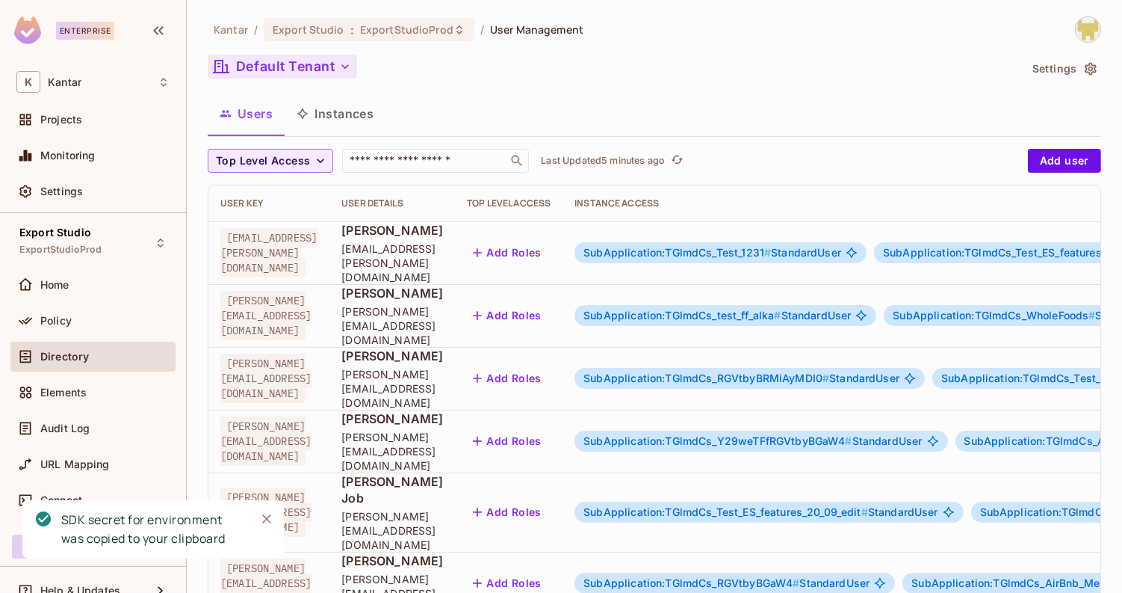
click at [300, 72] on button "Default Tenant" at bounding box center [282, 67] width 149 height 24
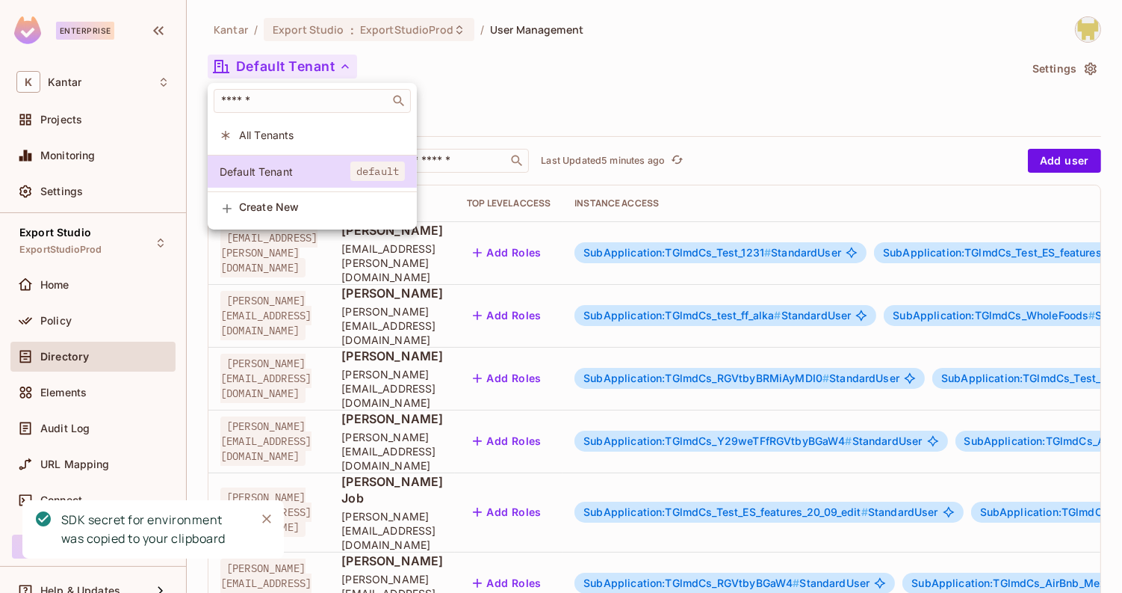
click at [299, 138] on span "All Tenants" at bounding box center [322, 135] width 166 height 14
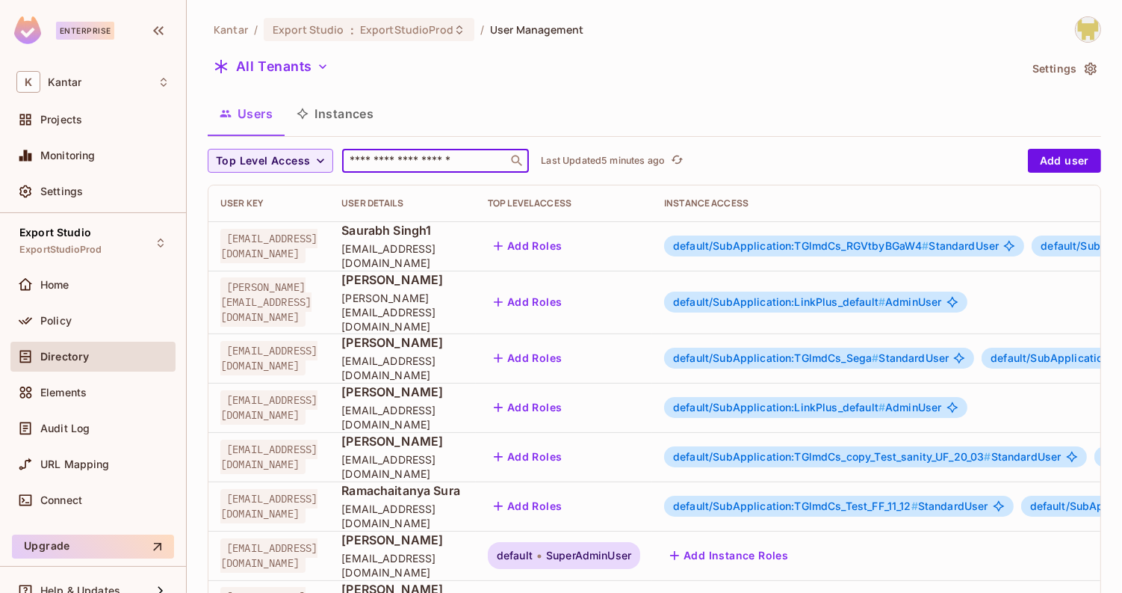
click at [396, 161] on input "text" at bounding box center [425, 160] width 157 height 15
type input "****"
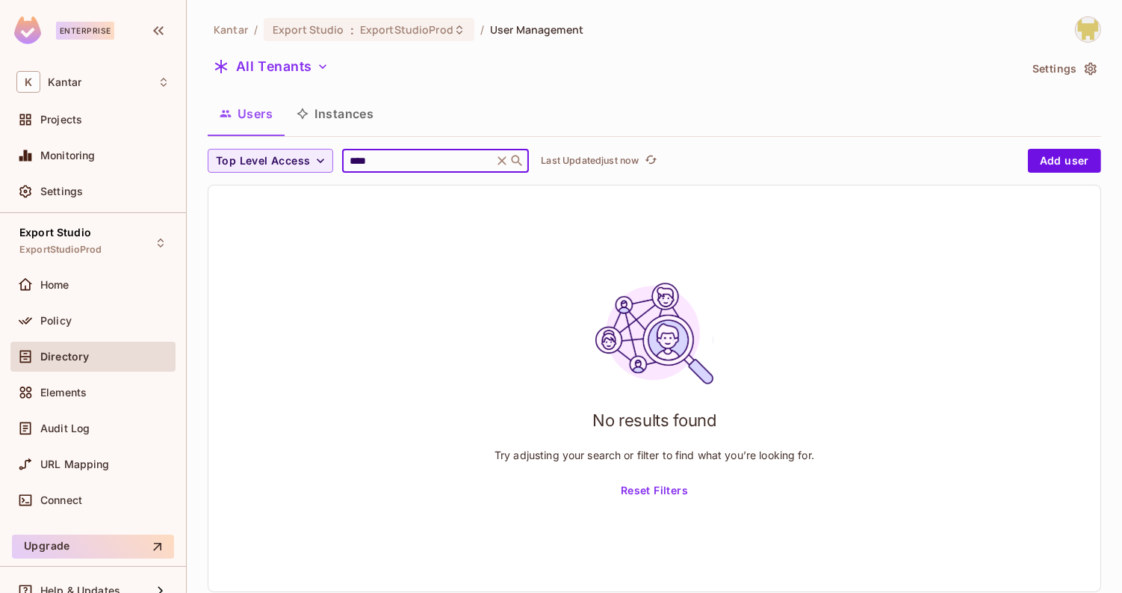
click at [399, 158] on input "****" at bounding box center [418, 160] width 142 height 15
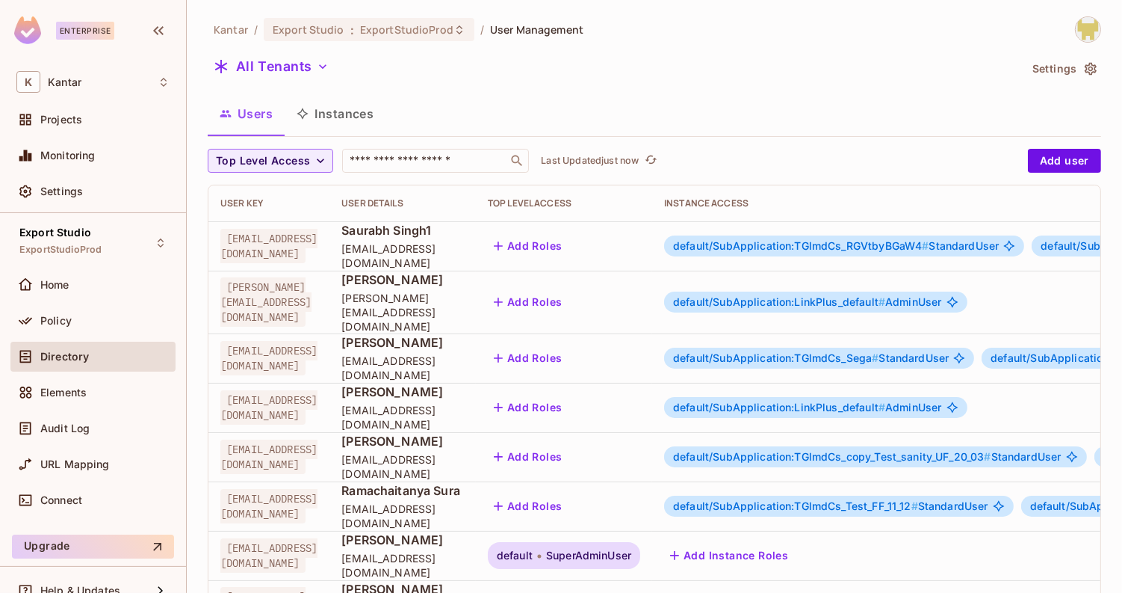
click at [463, 131] on div "Users Instances" at bounding box center [655, 113] width 894 height 37
click at [335, 120] on button "Instances" at bounding box center [335, 113] width 101 height 37
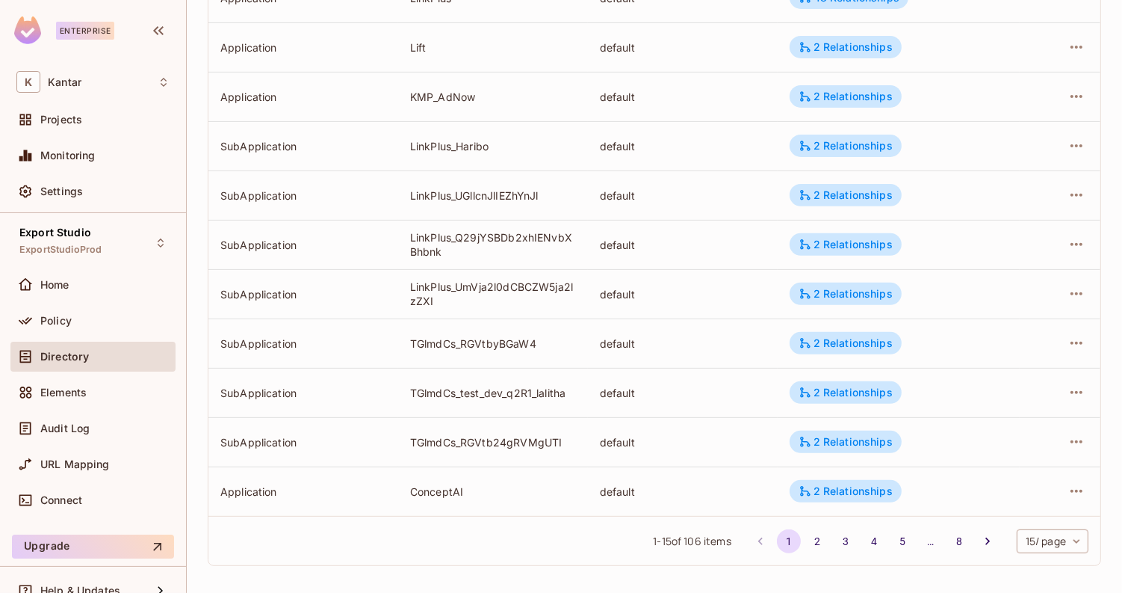
scroll to position [447, 0]
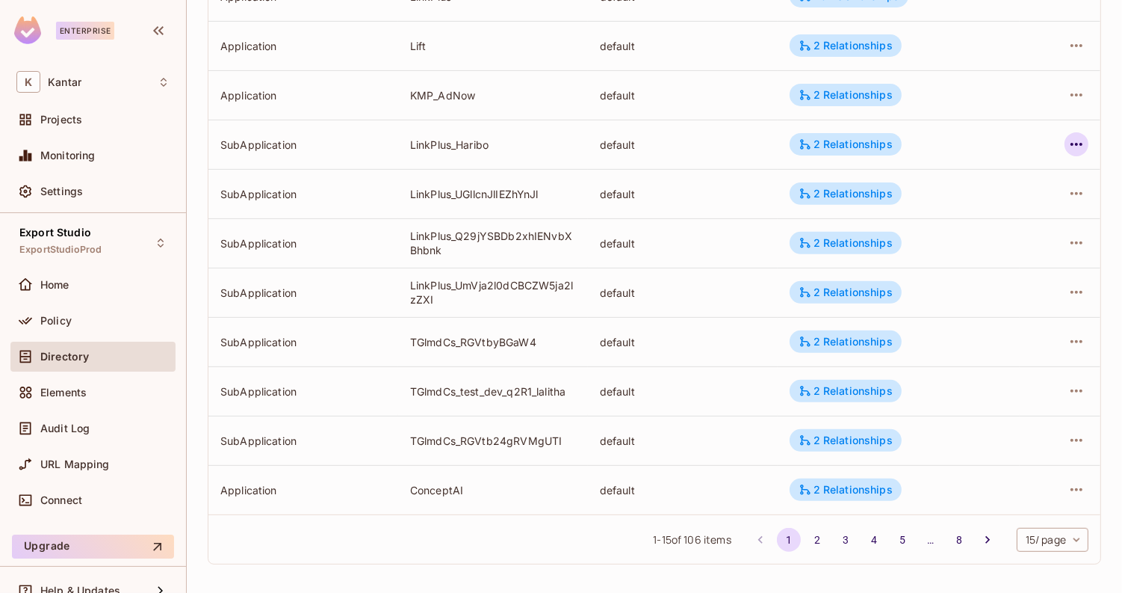
click at [1067, 146] on button "button" at bounding box center [1077, 144] width 24 height 24
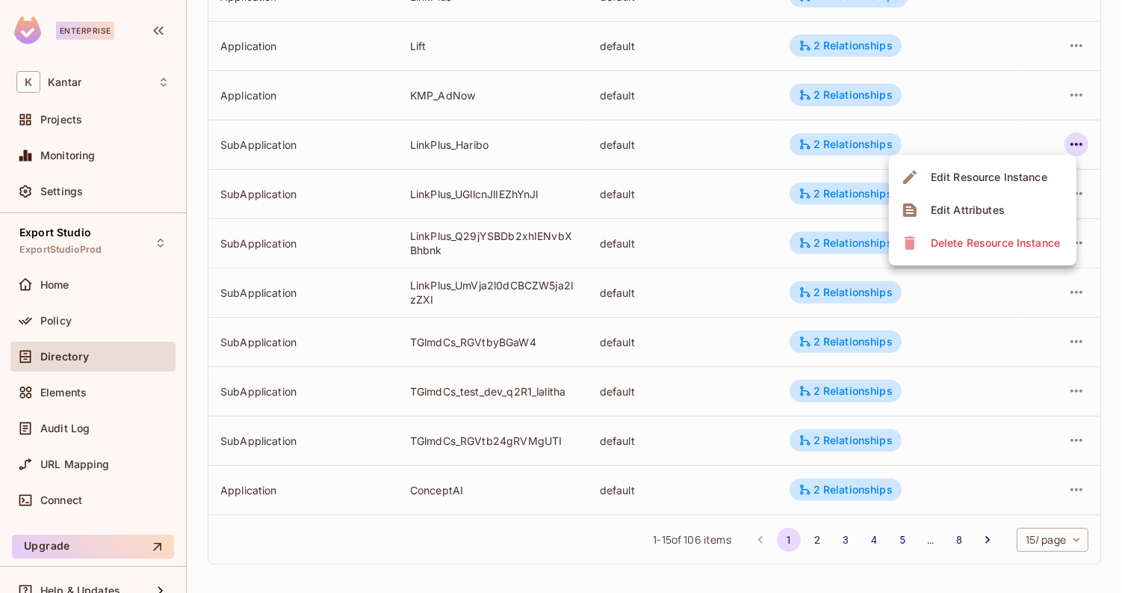
click at [997, 203] on div "Edit Attributes" at bounding box center [968, 209] width 74 height 15
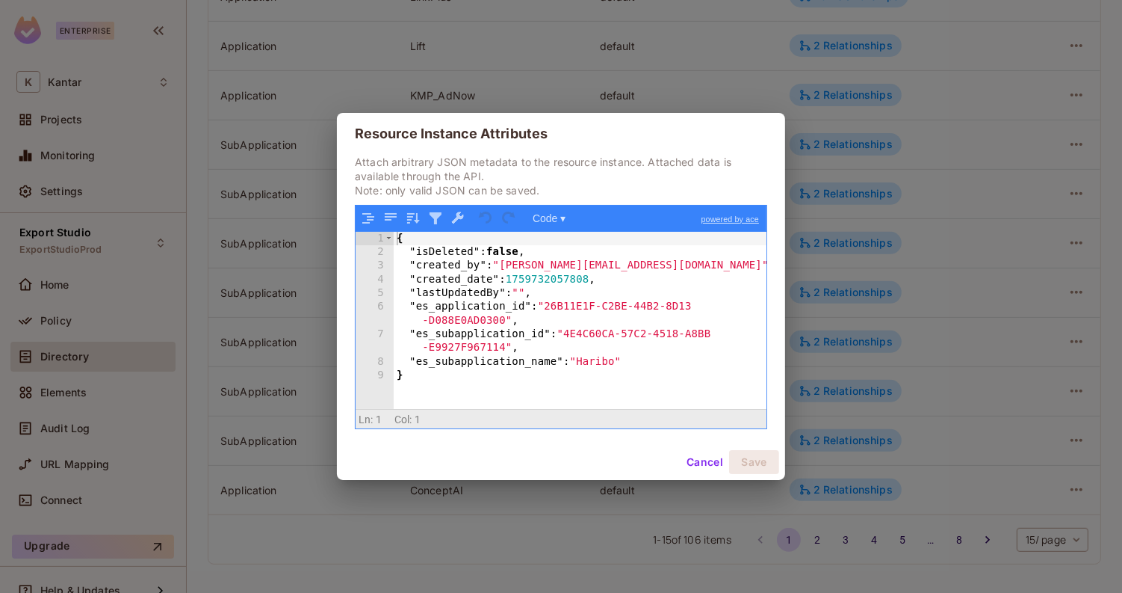
click at [717, 468] on button "Cancel" at bounding box center [705, 462] width 49 height 24
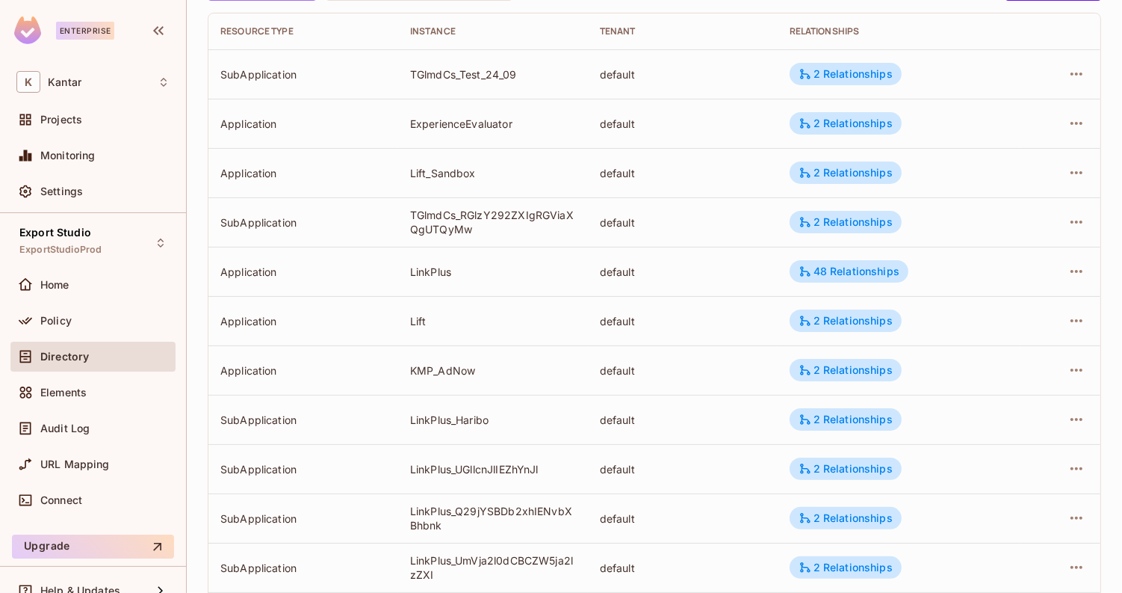
scroll to position [127, 0]
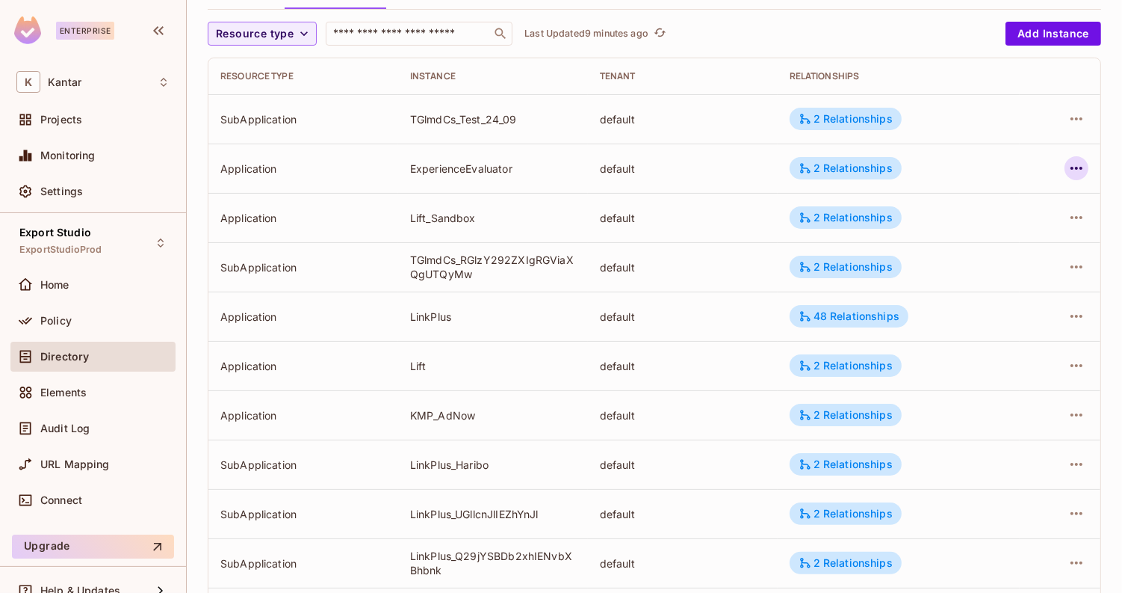
click at [1080, 169] on icon "button" at bounding box center [1077, 168] width 18 height 18
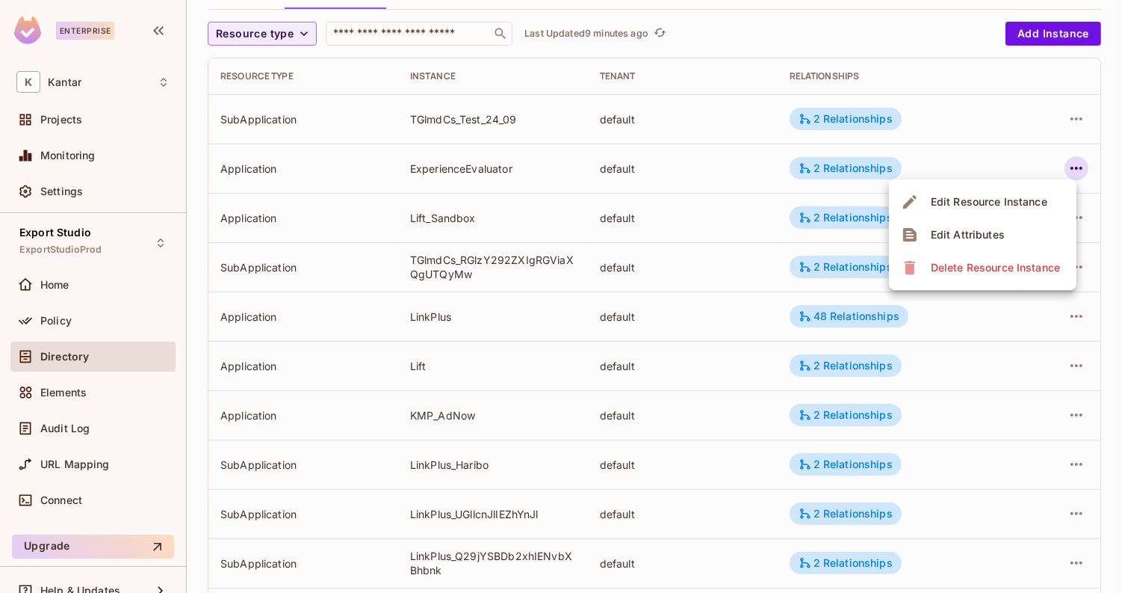
click at [969, 241] on div "Edit Attributes" at bounding box center [968, 234] width 74 height 15
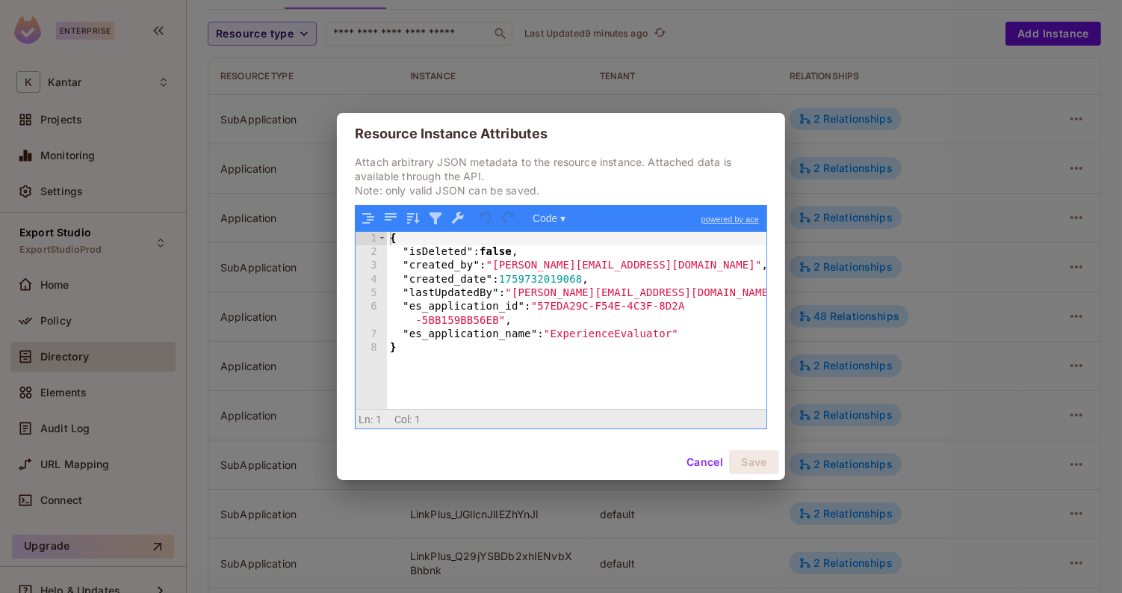
click at [703, 466] on button "Cancel" at bounding box center [705, 462] width 49 height 24
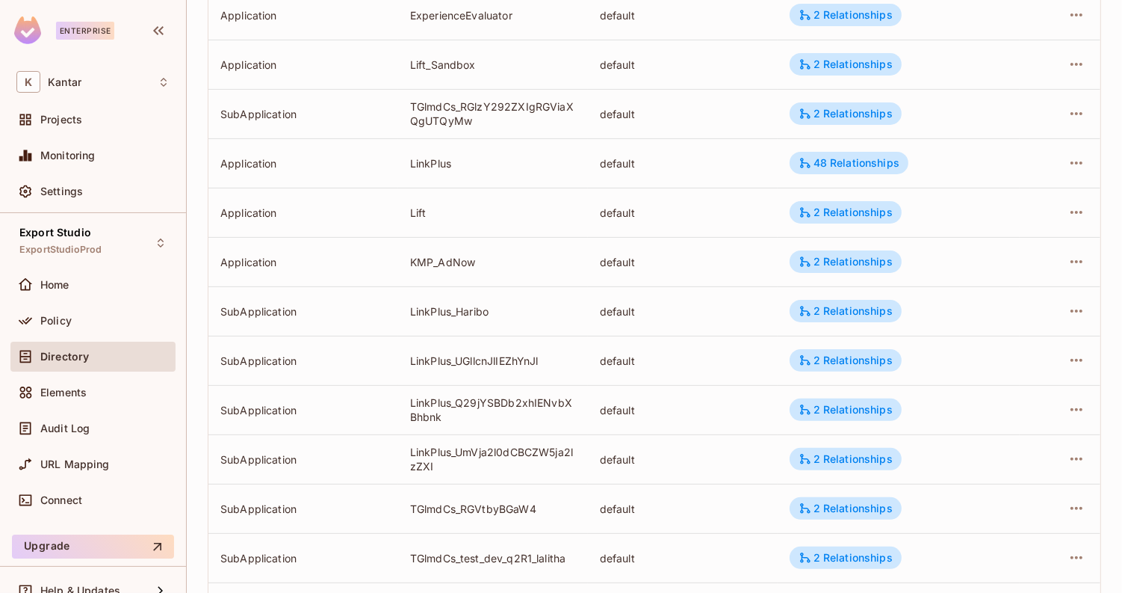
scroll to position [0, 0]
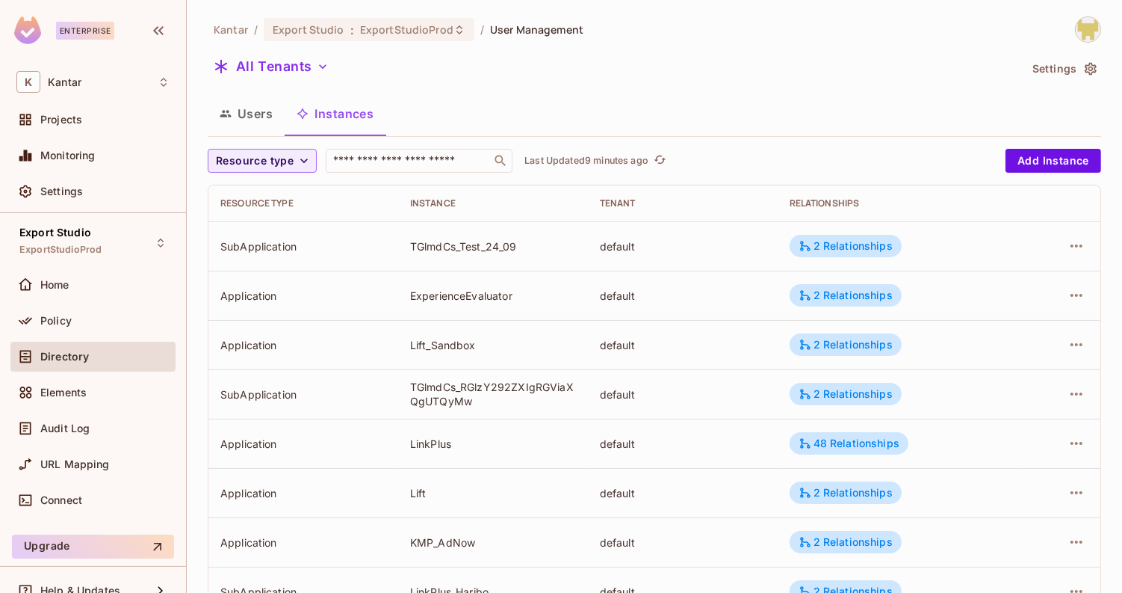
click at [245, 123] on button "Users" at bounding box center [246, 113] width 77 height 37
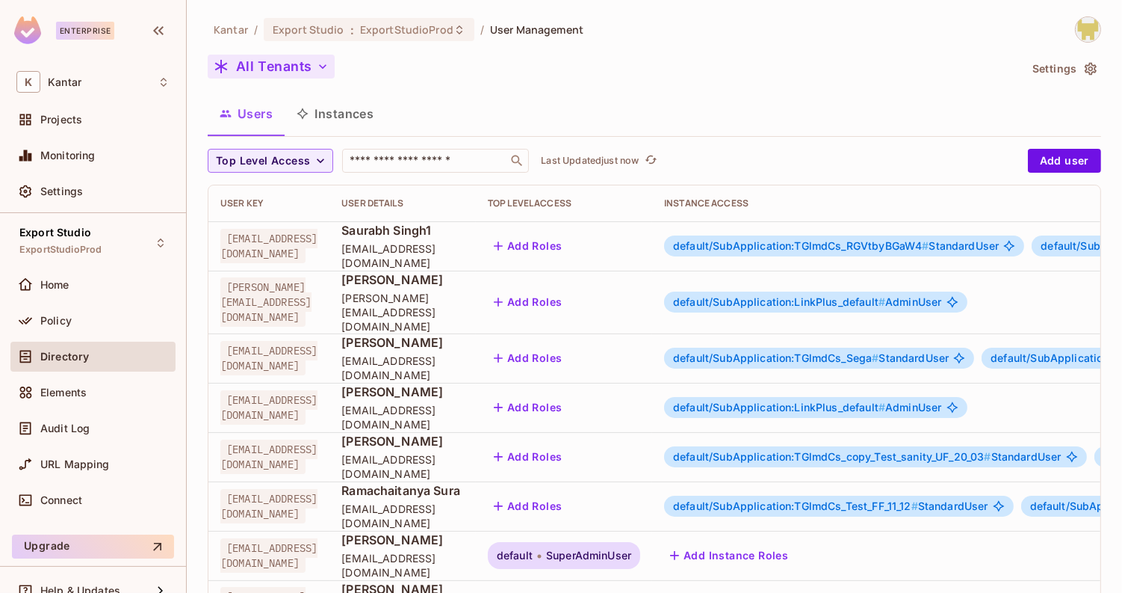
click at [264, 67] on button "All Tenants" at bounding box center [271, 67] width 127 height 24
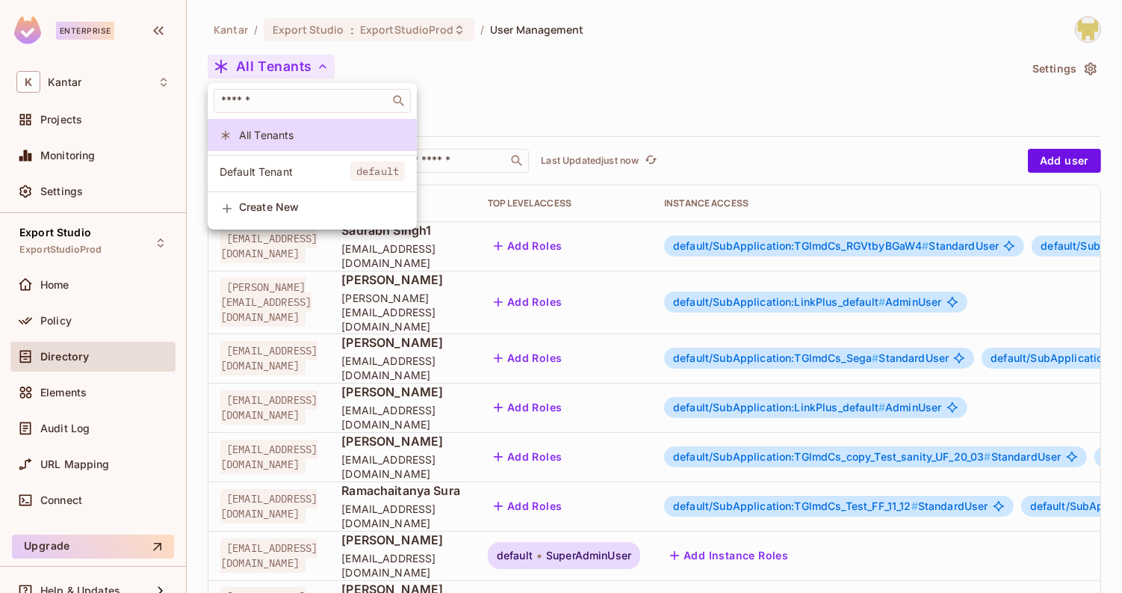
click at [282, 173] on span "Default Tenant" at bounding box center [285, 171] width 131 height 14
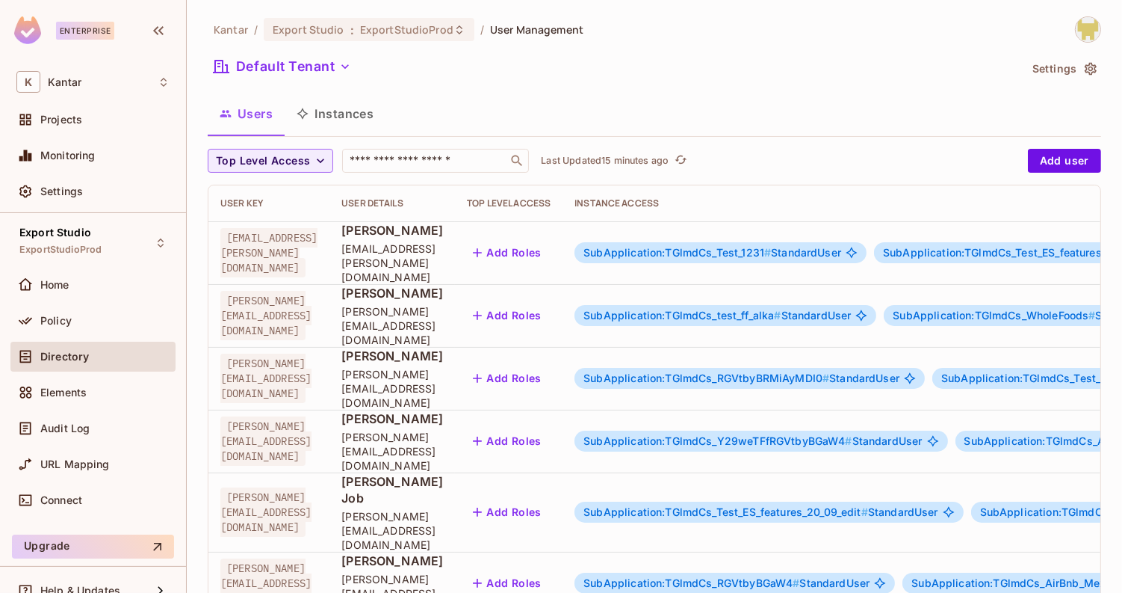
scroll to position [450, 0]
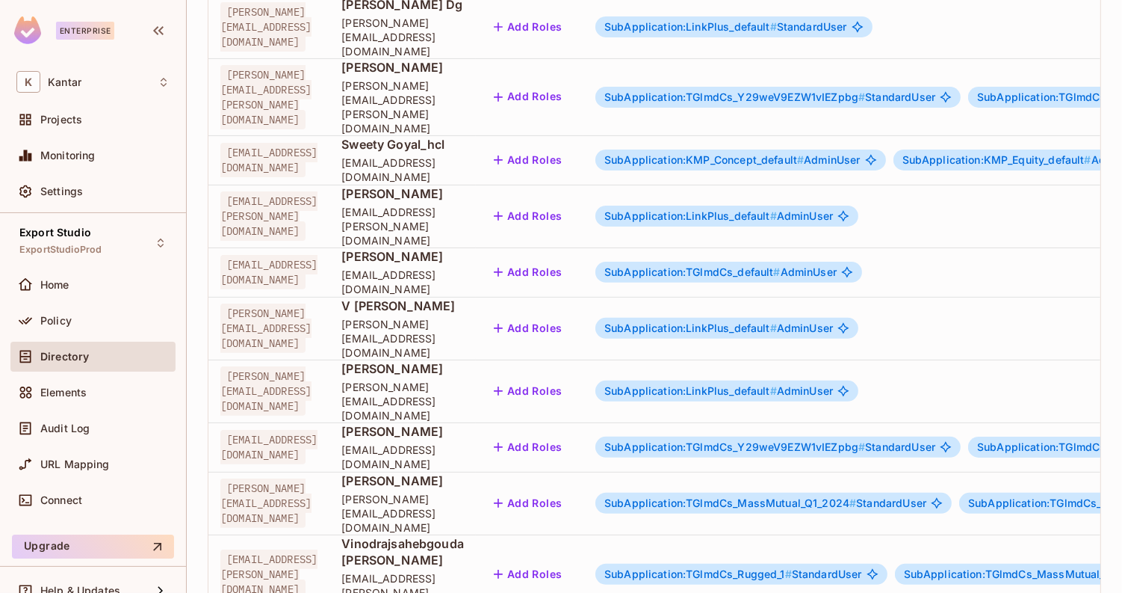
scroll to position [0, 0]
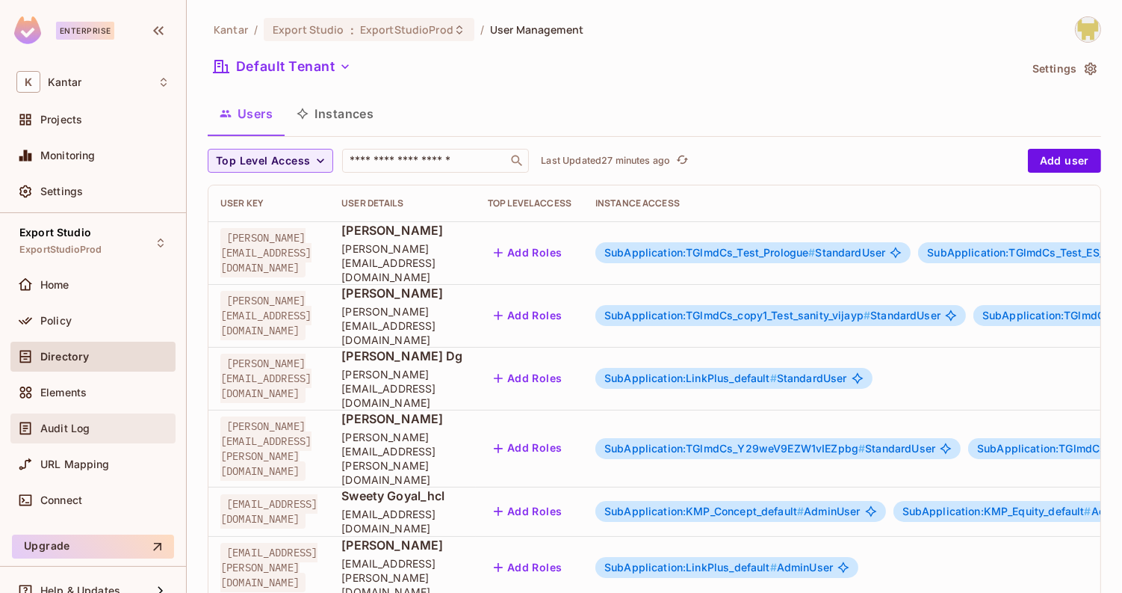
click at [79, 419] on div "Audit Log" at bounding box center [92, 428] width 153 height 18
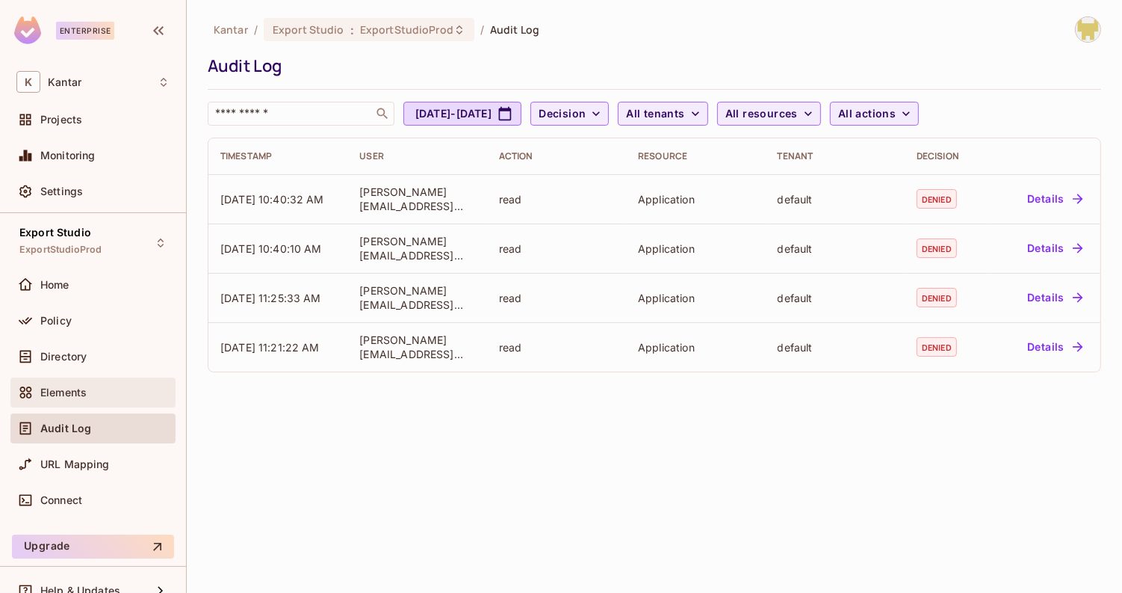
click at [101, 389] on div "Elements" at bounding box center [104, 392] width 129 height 12
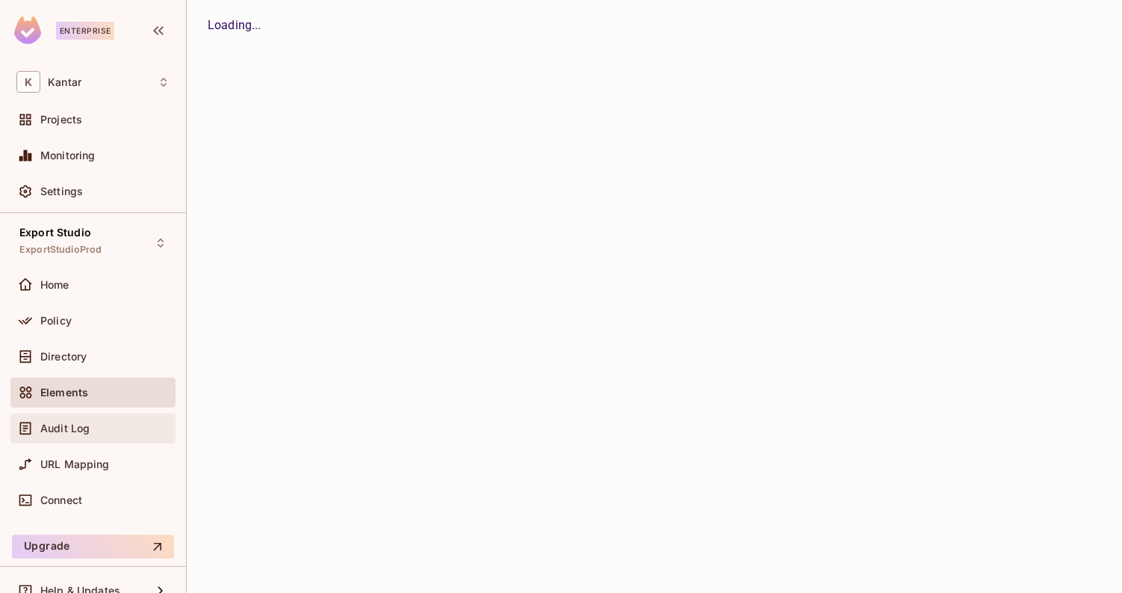
click at [101, 427] on div "Audit Log" at bounding box center [104, 428] width 129 height 12
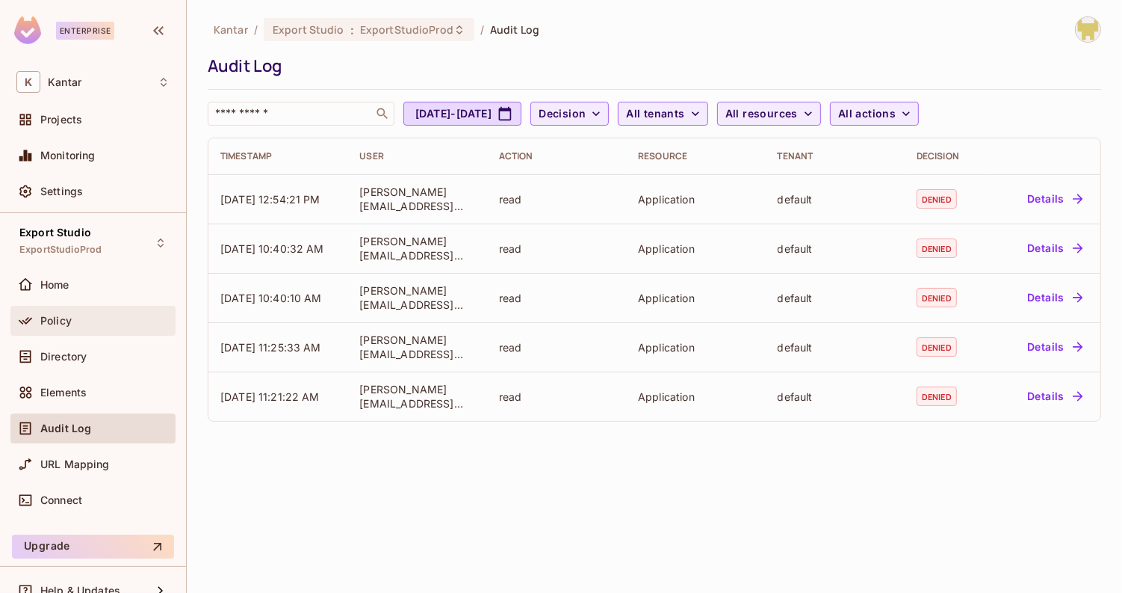
click at [116, 321] on div "Policy" at bounding box center [104, 321] width 129 height 12
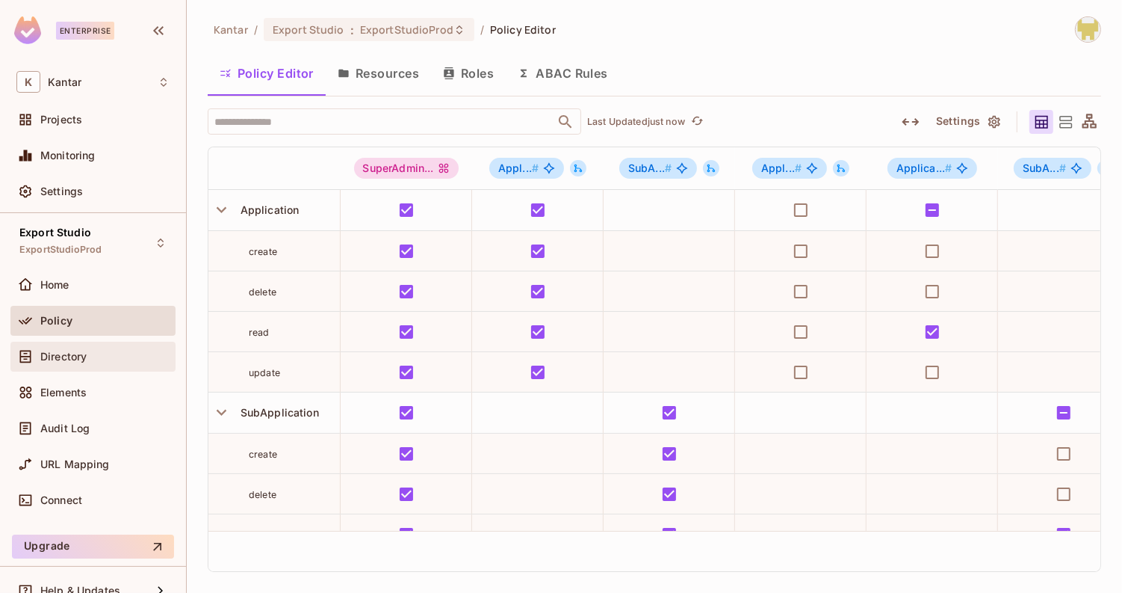
click at [105, 361] on div "Directory" at bounding box center [92, 356] width 153 height 18
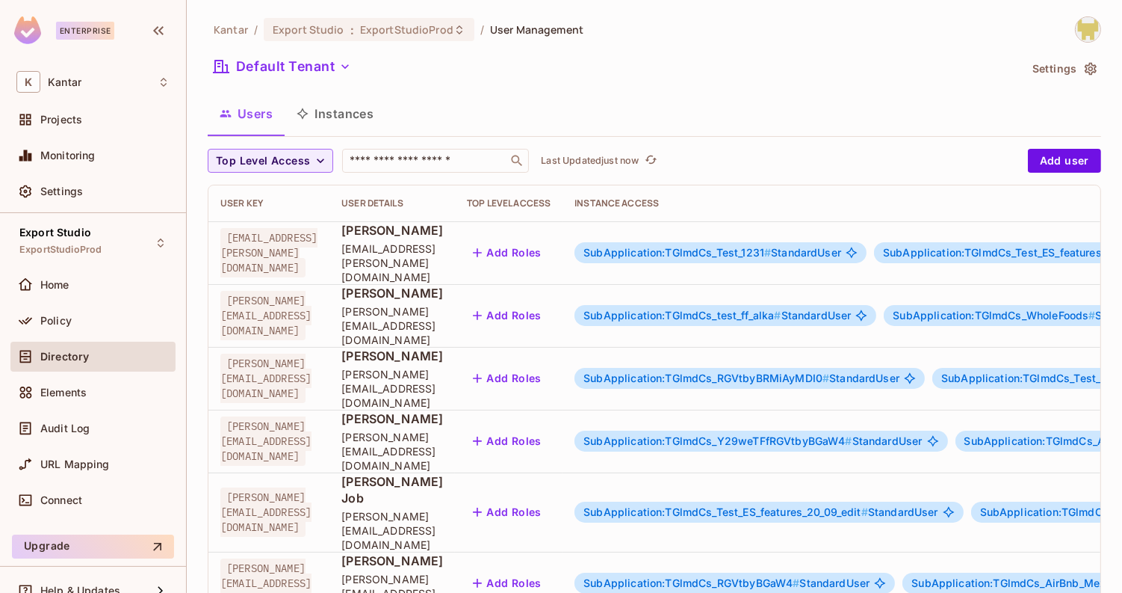
click at [383, 165] on input "text" at bounding box center [425, 160] width 157 height 15
type input "****"
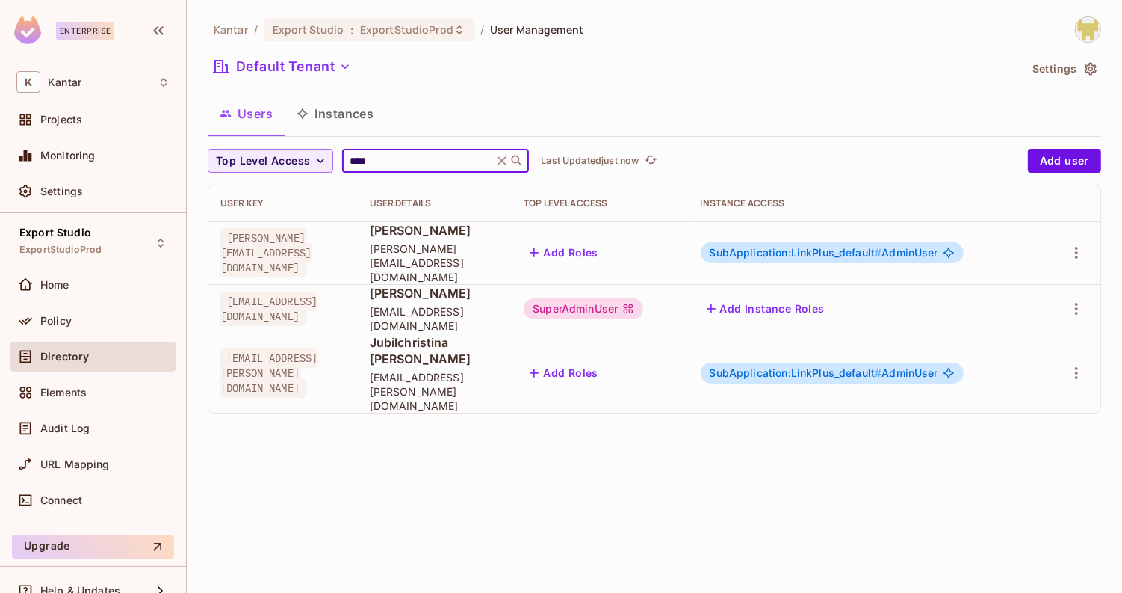
click at [415, 162] on input "****" at bounding box center [418, 160] width 142 height 15
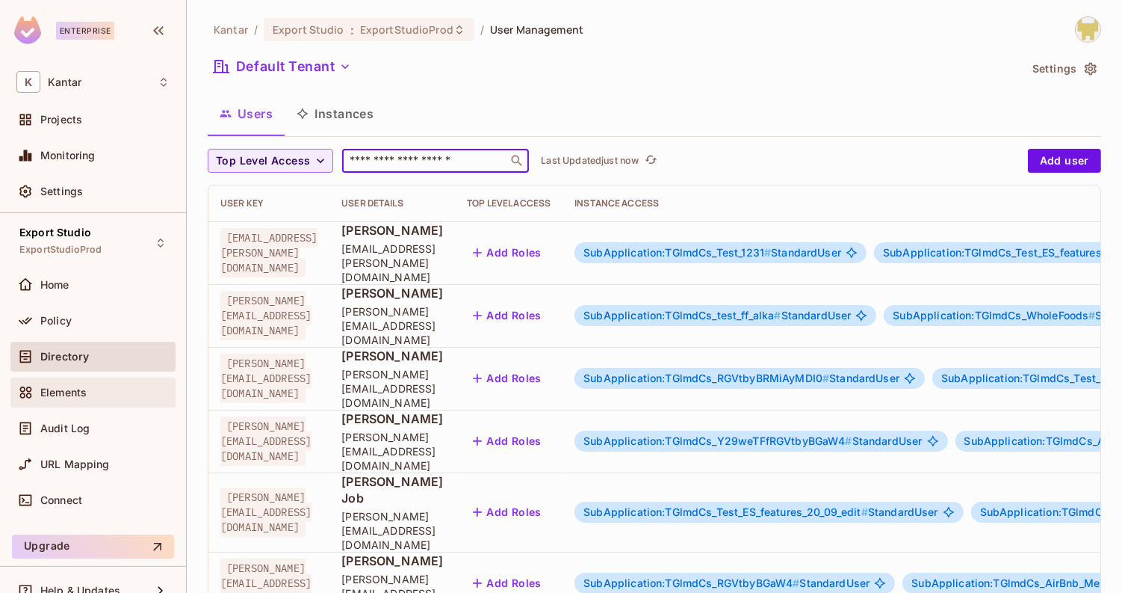
click at [87, 389] on div "Elements" at bounding box center [104, 392] width 129 height 12
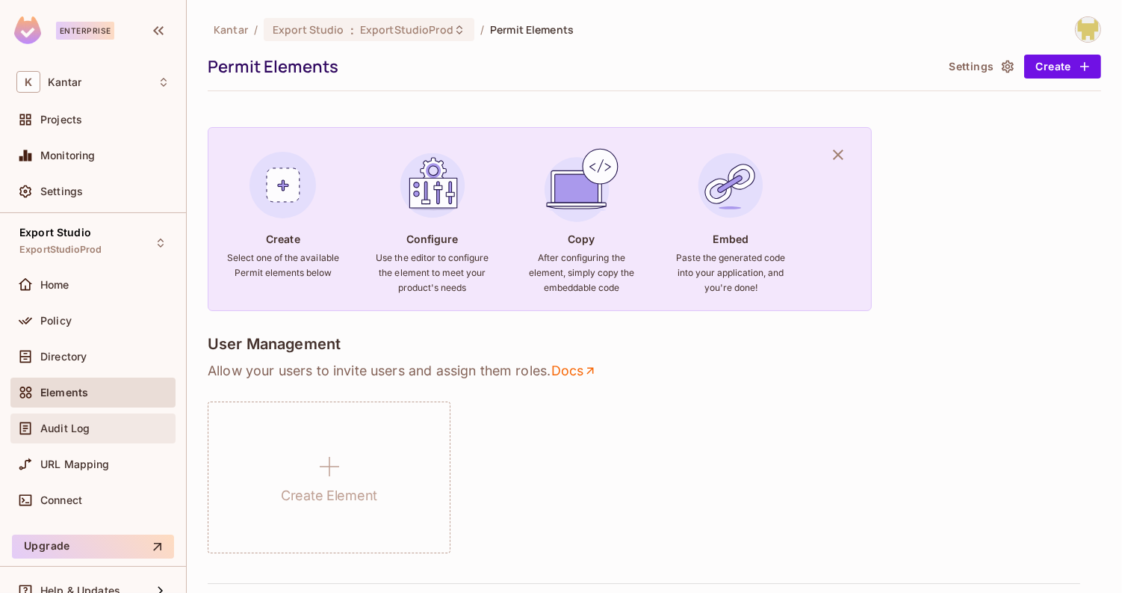
click at [90, 432] on div "Audit Log" at bounding box center [104, 428] width 129 height 12
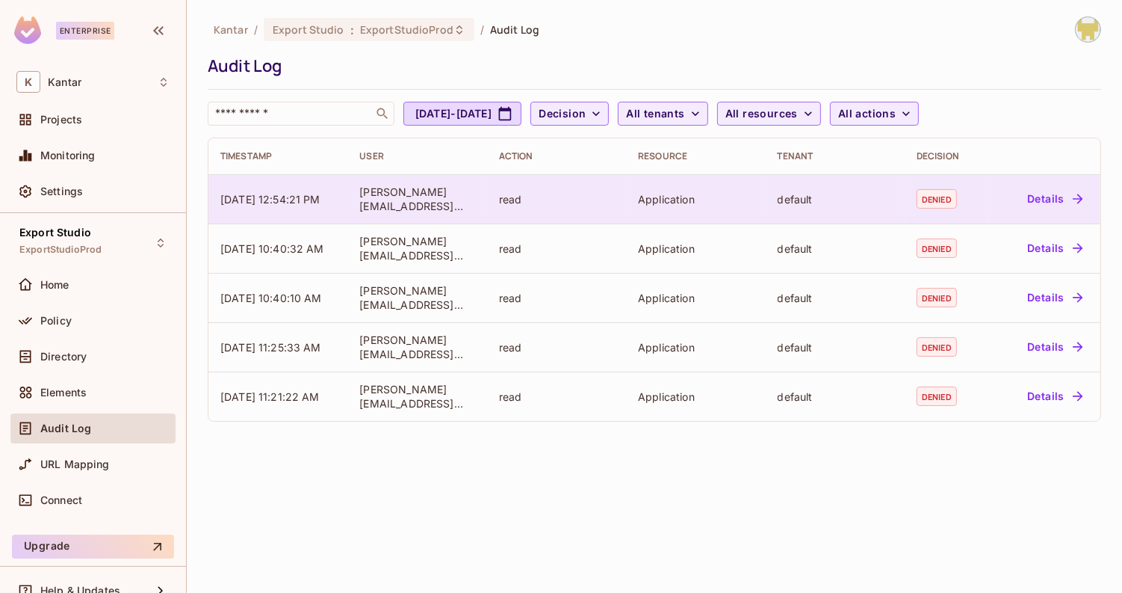
click at [1052, 203] on button "Details" at bounding box center [1054, 199] width 67 height 24
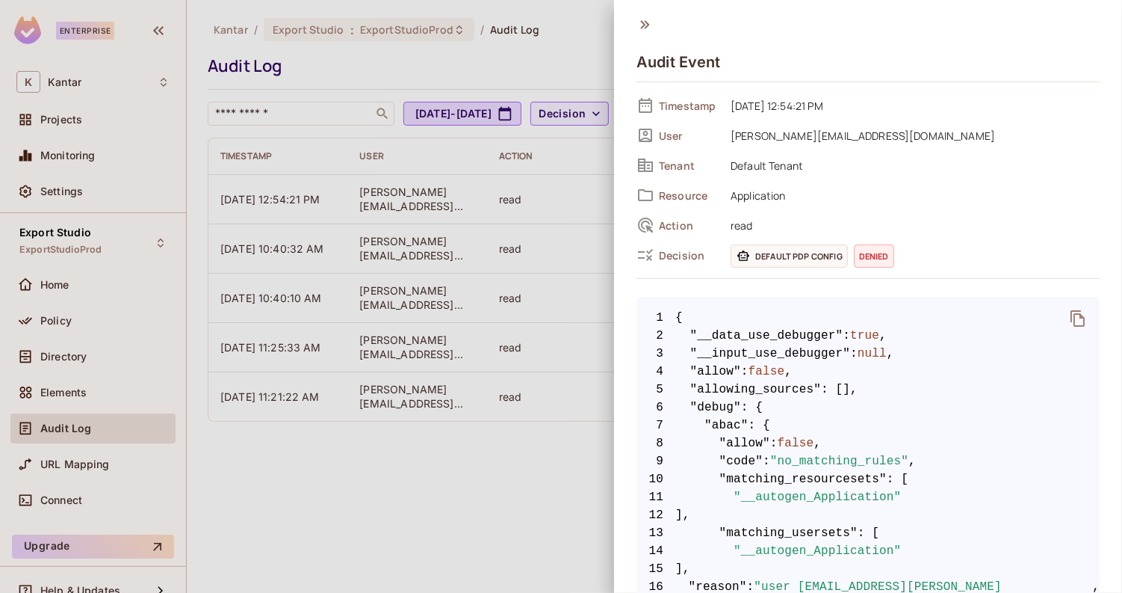
click at [646, 24] on icon at bounding box center [645, 24] width 16 height 16
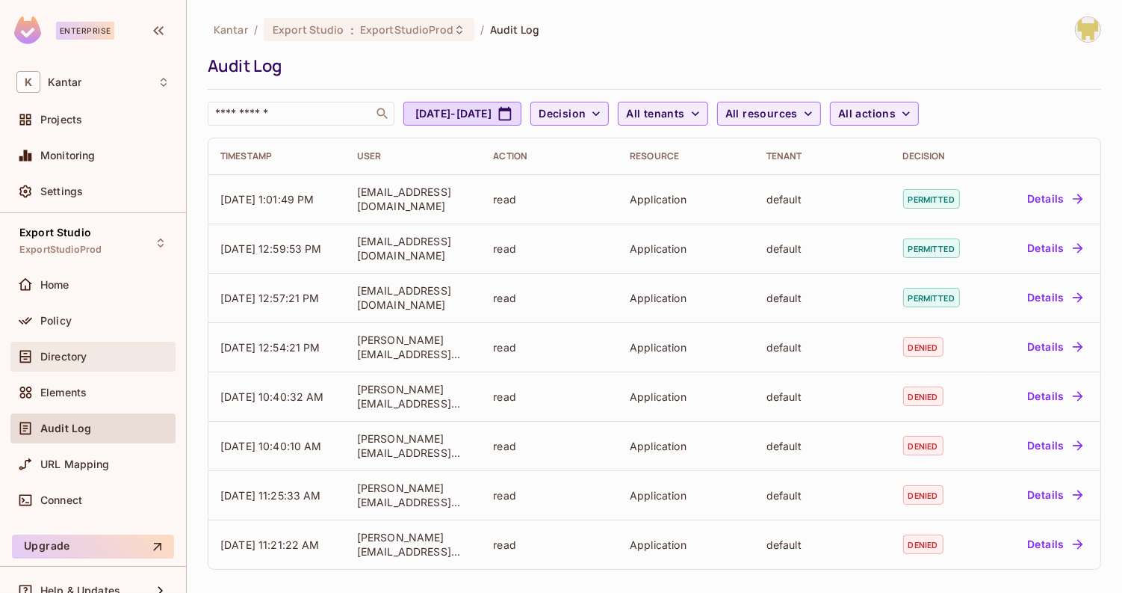
click at [101, 368] on div "Directory" at bounding box center [92, 356] width 165 height 30
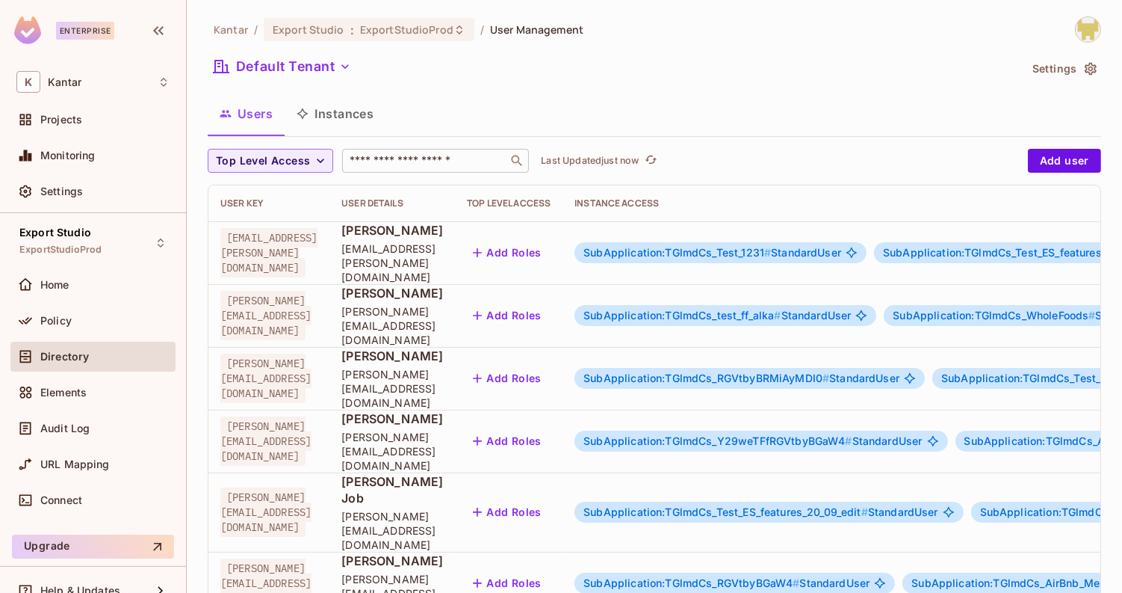
click at [359, 167] on input "text" at bounding box center [425, 160] width 157 height 15
type input "****"
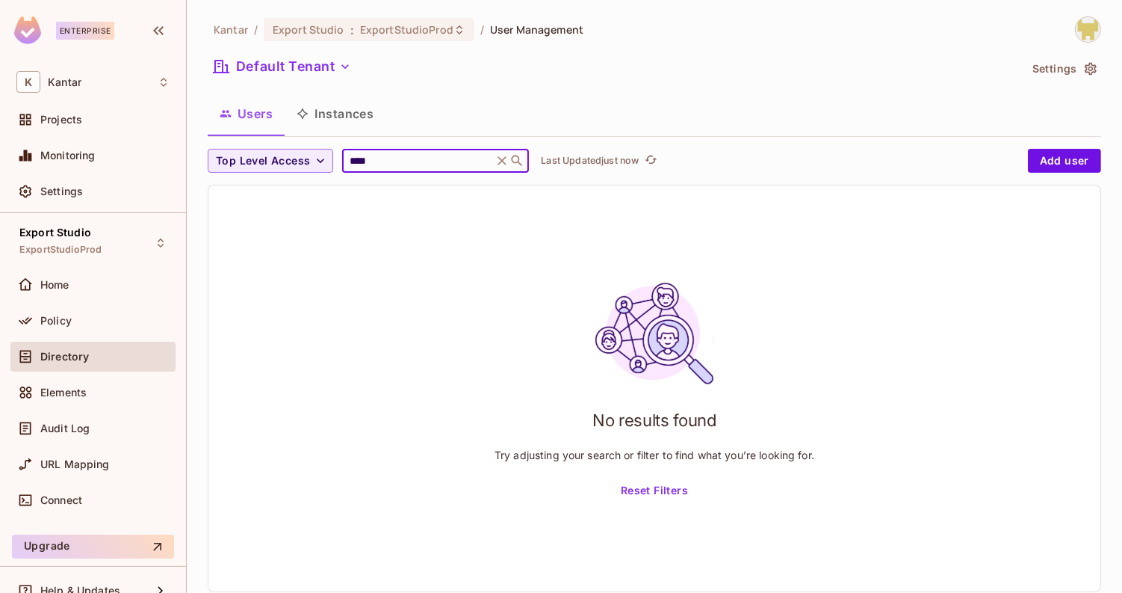
click at [359, 161] on input "****" at bounding box center [418, 160] width 142 height 15
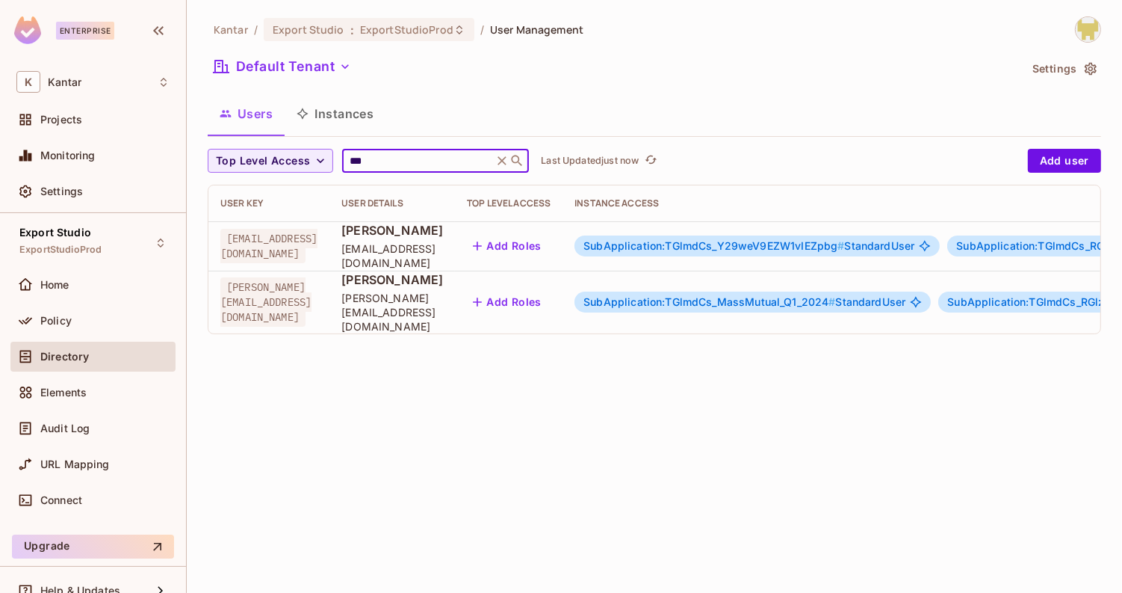
type input "***"
click at [784, 241] on span "SubApplication:TGlmdCs_Y29weV9EZW1vIEZpbg #" at bounding box center [714, 245] width 261 height 13
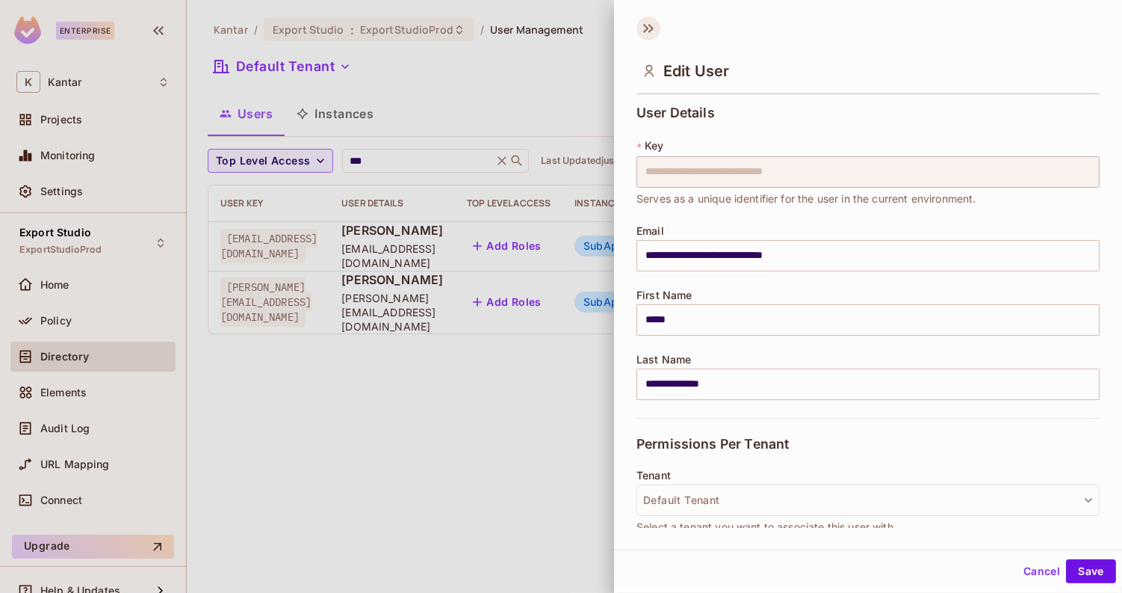
click at [646, 28] on icon at bounding box center [649, 28] width 24 height 24
